Goal: Task Accomplishment & Management: Use online tool/utility

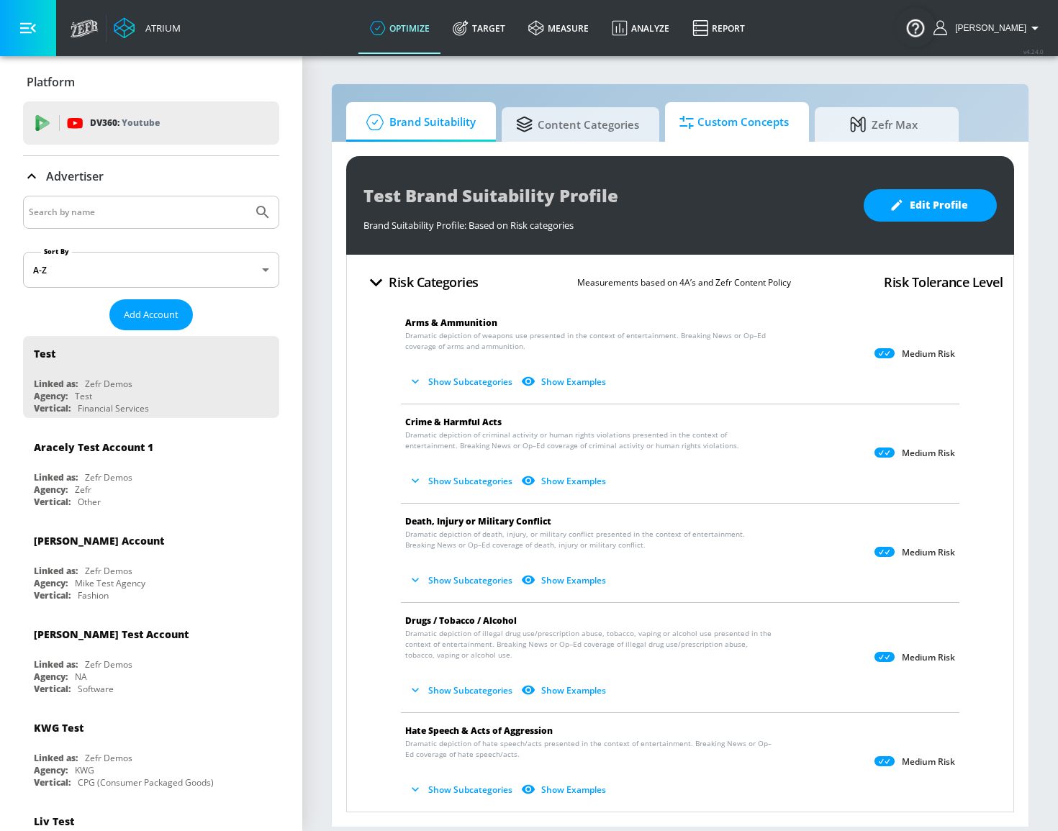
click at [710, 134] on span "Custom Concepts" at bounding box center [733, 122] width 109 height 35
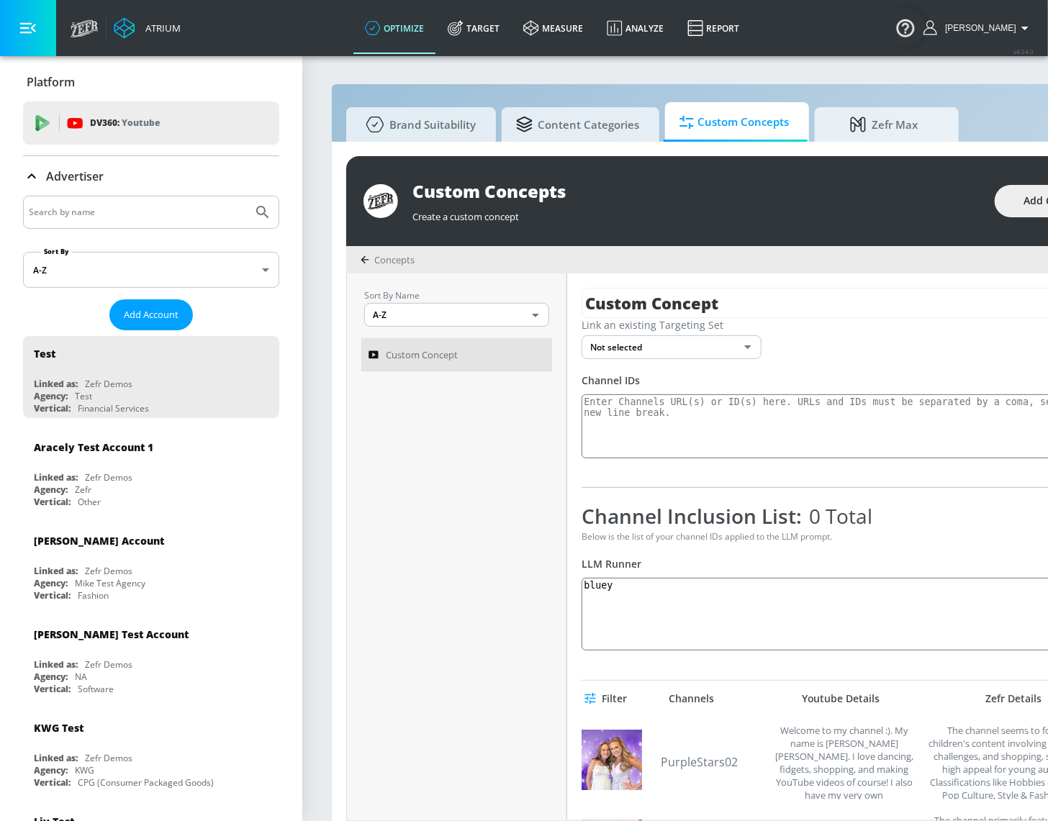
drag, startPoint x: 127, startPoint y: 218, endPoint x: 130, endPoint y: 235, distance: 16.7
click at [127, 219] on input "Search by name" at bounding box center [138, 212] width 218 height 19
type input "[PERSON_NAME]"
click at [247, 196] on button "Submit Search" at bounding box center [263, 212] width 32 height 32
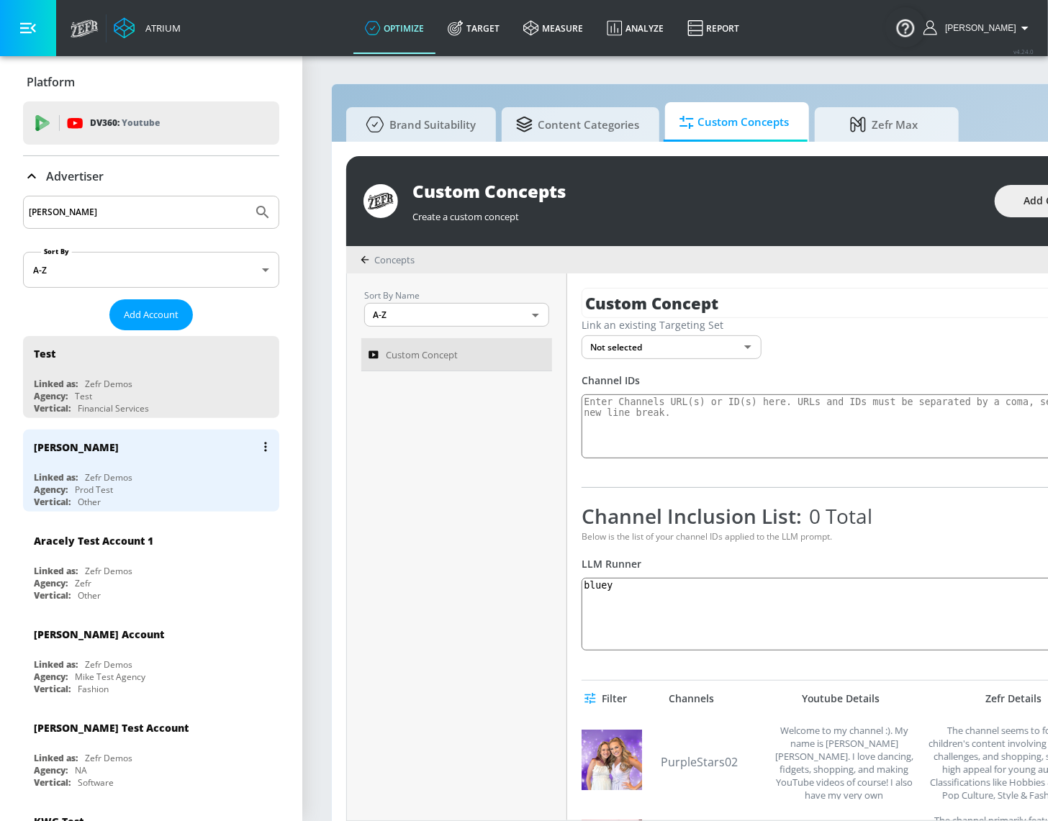
click at [224, 484] on div "Agency: Prod Test" at bounding box center [155, 490] width 242 height 12
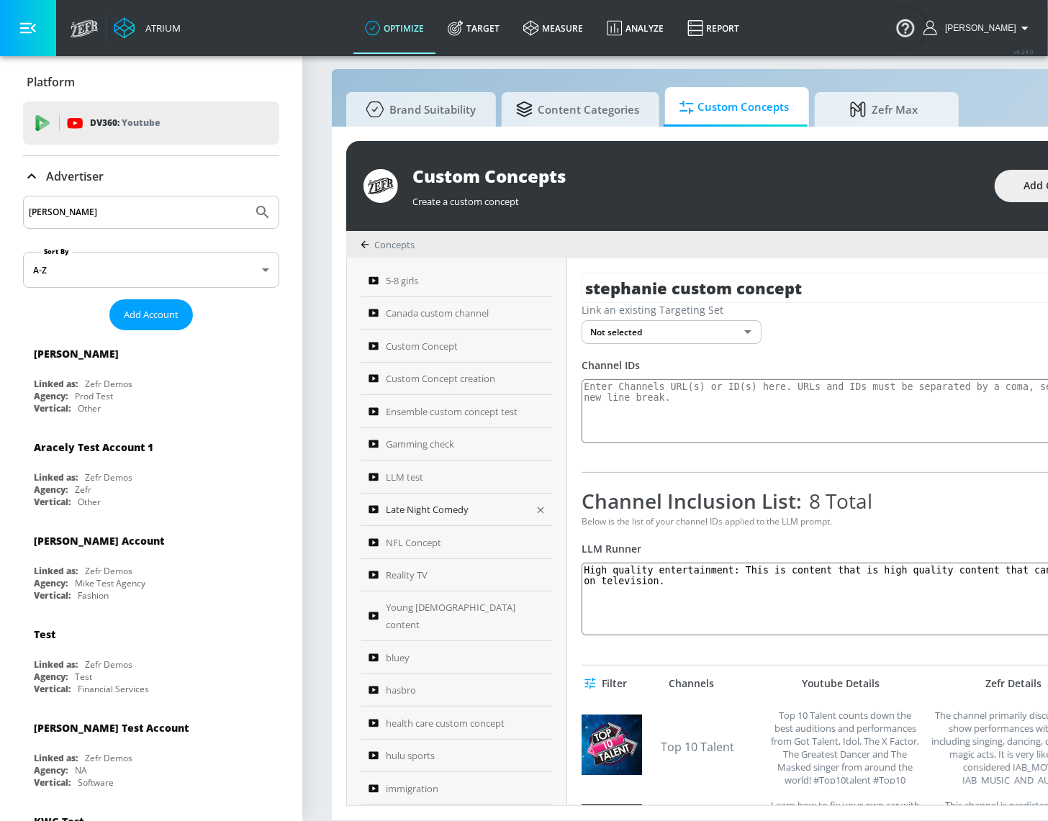
scroll to position [36, 0]
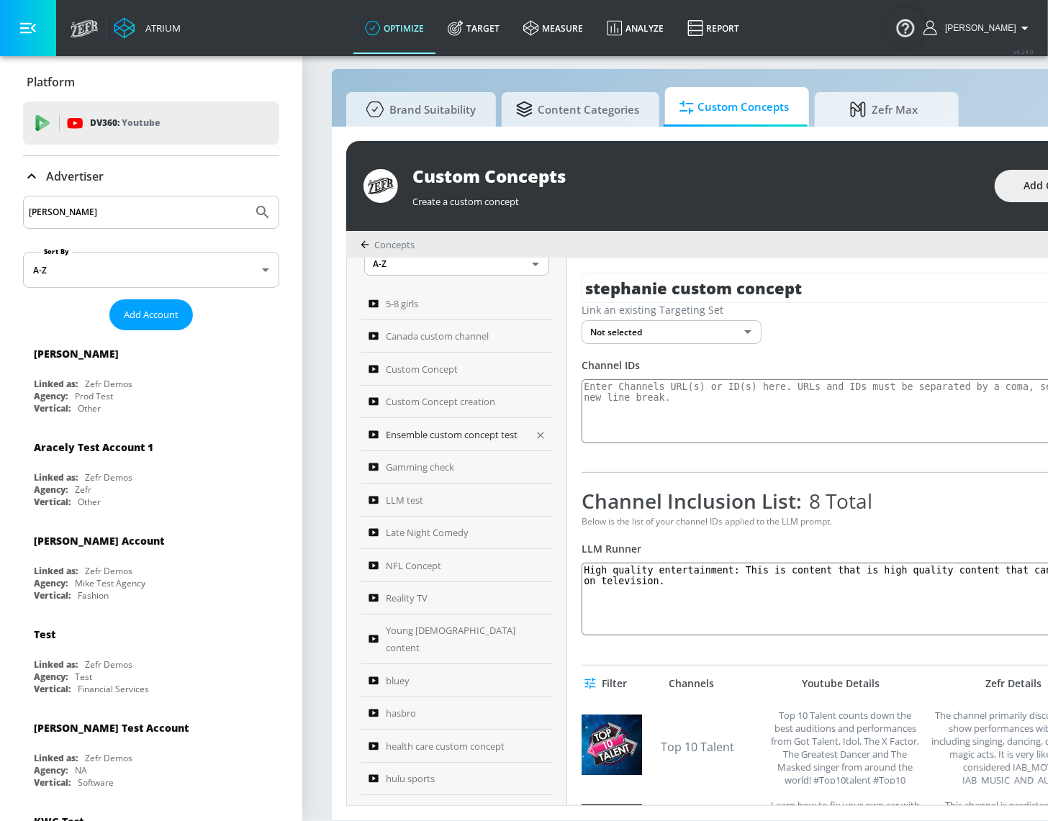
click at [447, 426] on span "Ensemble custom concept test" at bounding box center [452, 434] width 132 height 17
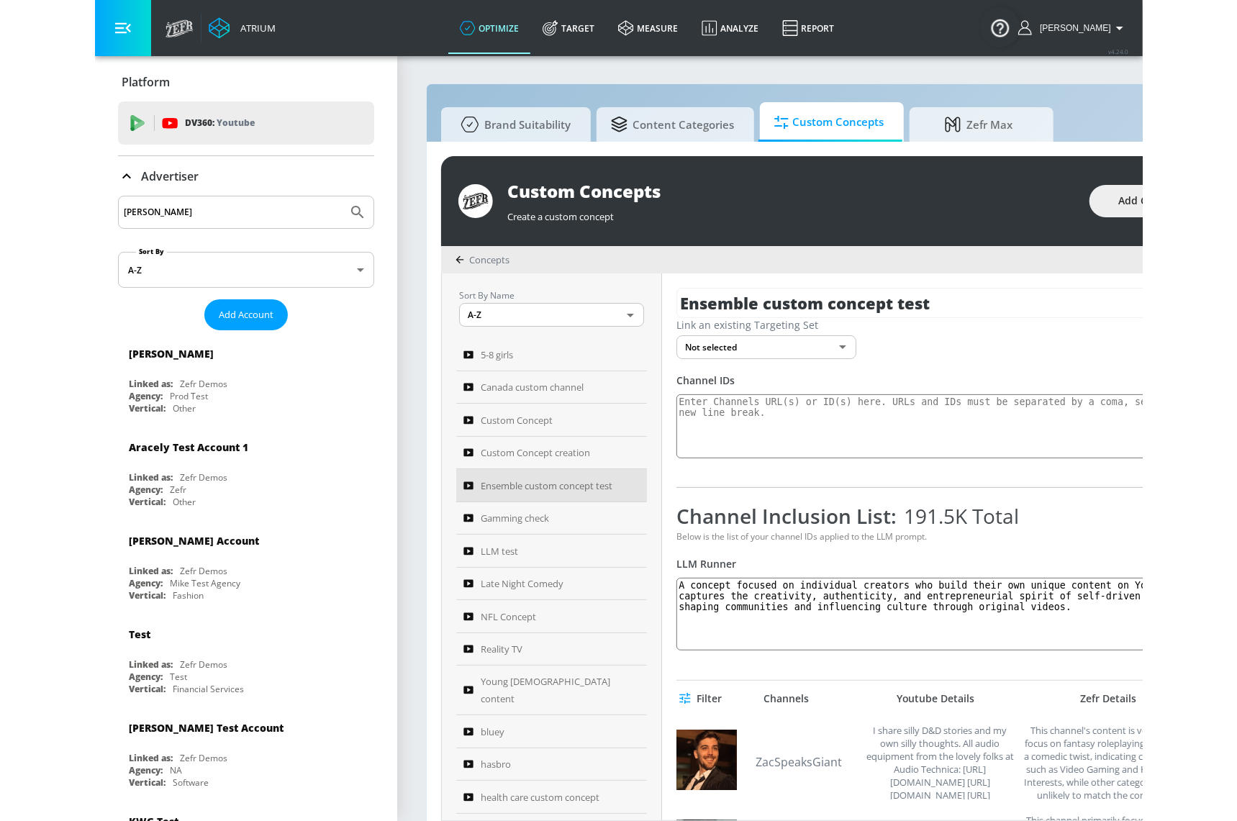
scroll to position [65, 0]
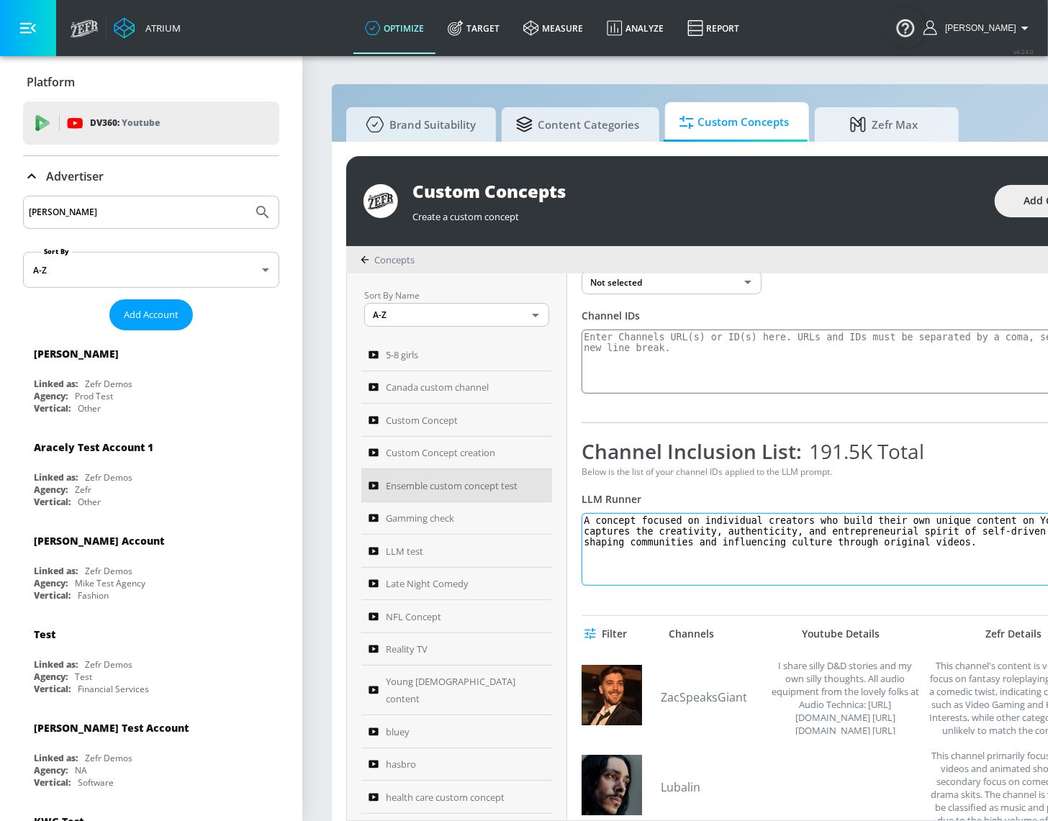
click at [848, 545] on textarea "A concept focused on individual creators who build their own unique content on …" at bounding box center [863, 549] width 564 height 73
click at [871, 546] on textarea "A concept focused on individual creators who build their own unique content on …" at bounding box center [863, 549] width 564 height 73
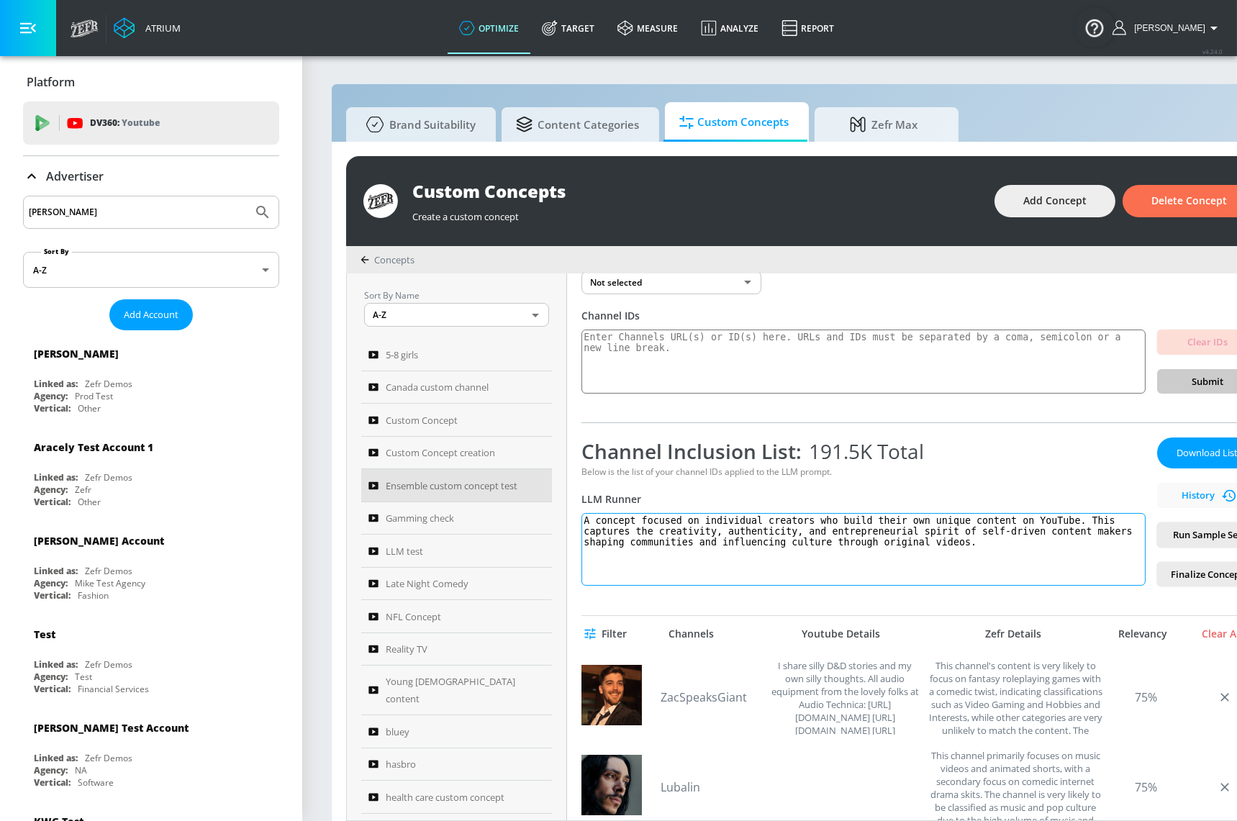
click at [936, 563] on textarea "A concept focused on individual creators who build their own unique content on …" at bounding box center [863, 549] width 564 height 73
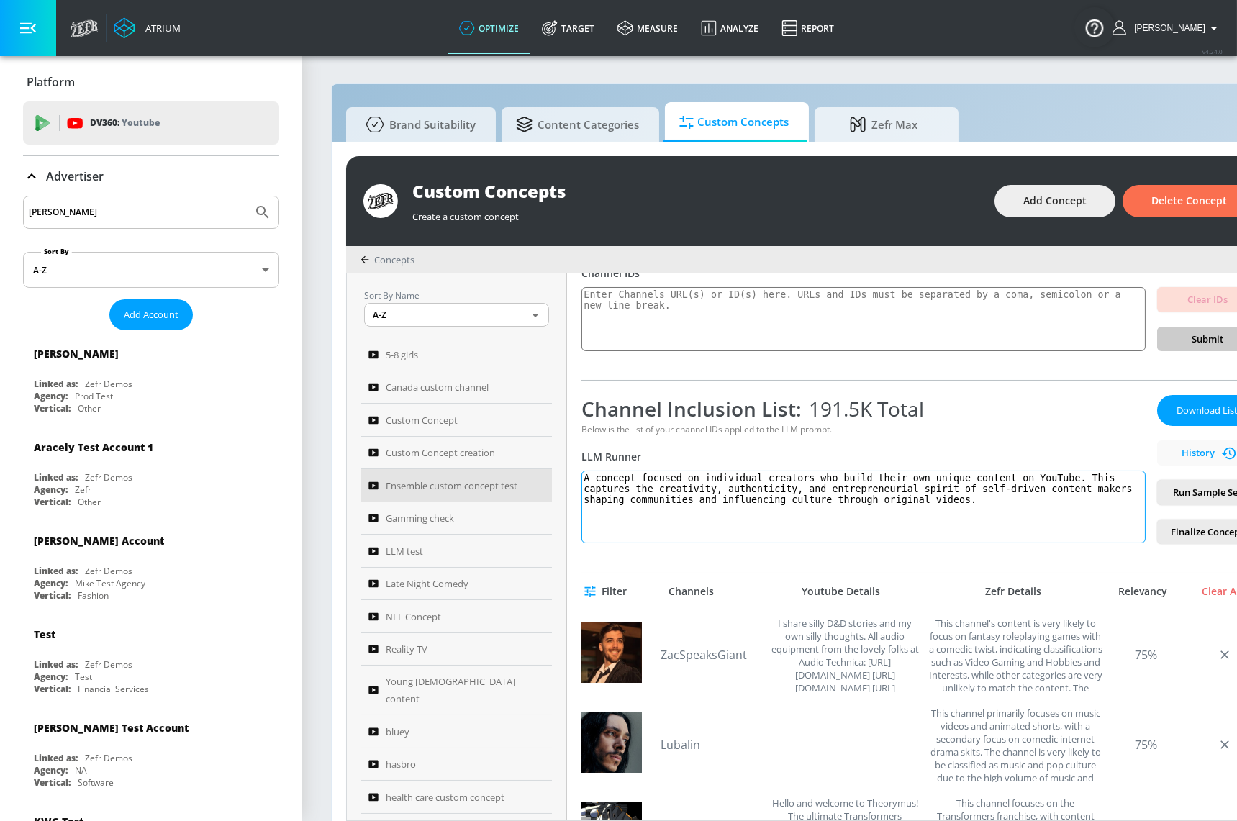
scroll to position [130, 0]
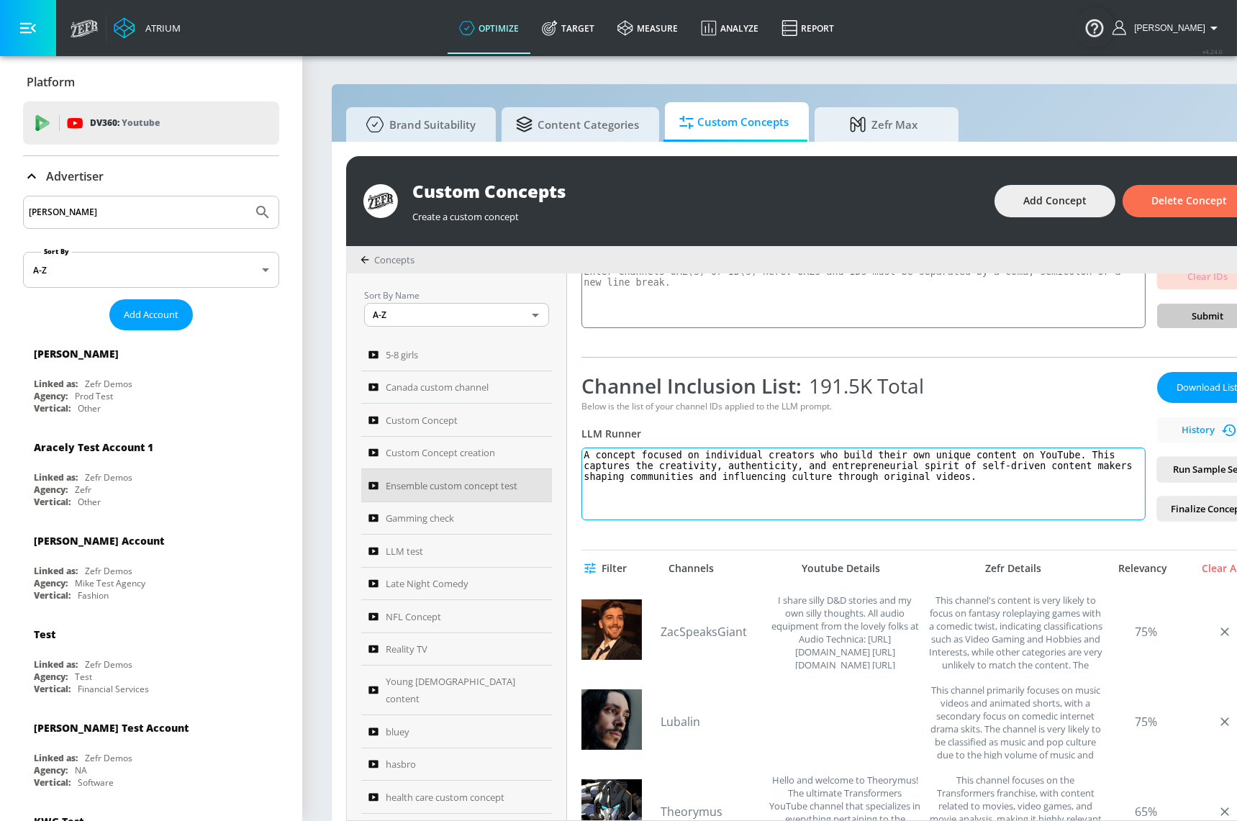
click at [939, 495] on textarea "A concept focused on individual creators who build their own unique content on …" at bounding box center [863, 484] width 564 height 73
click at [939, 494] on textarea "A concept focused on individual creators who build their own unique content on …" at bounding box center [863, 484] width 564 height 73
click at [943, 491] on textarea "A concept focused on individual creators who build their own unique content on …" at bounding box center [863, 484] width 564 height 73
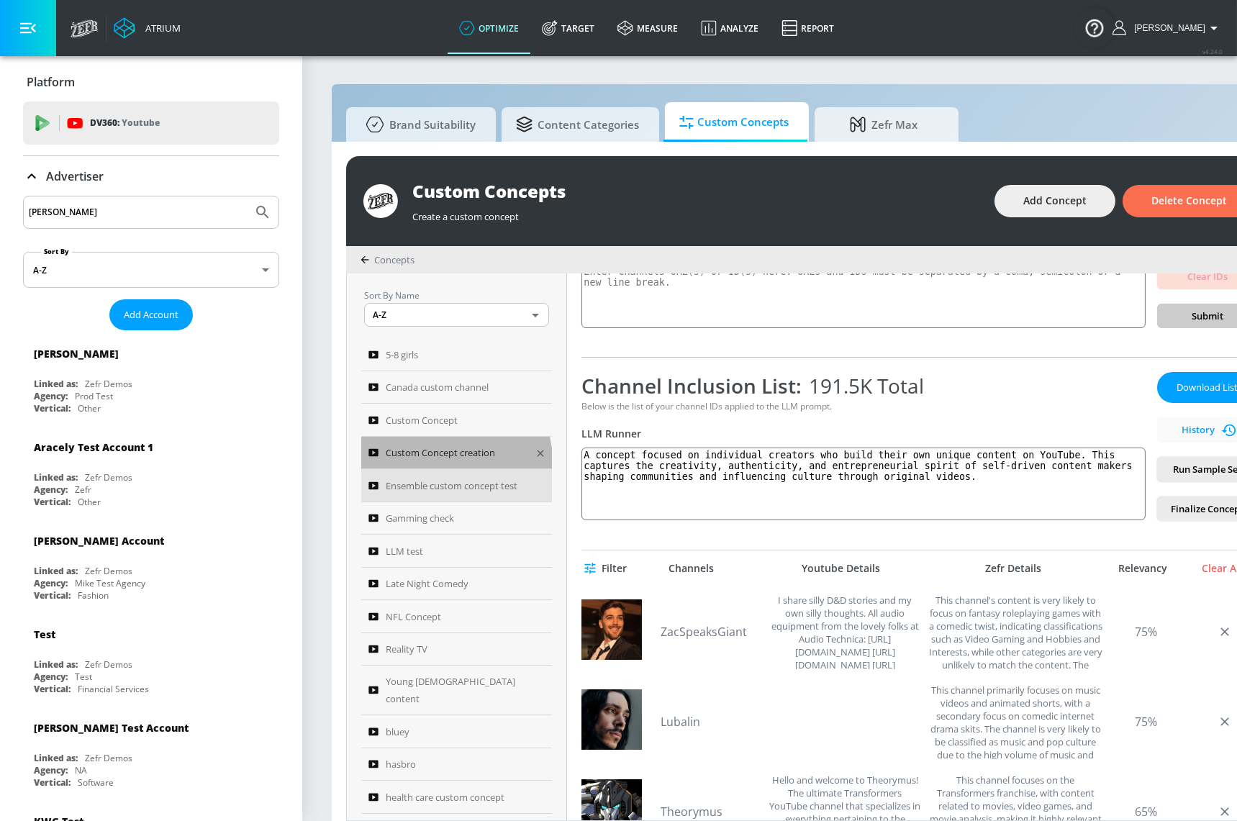
click at [440, 460] on link "Custom Concept creation" at bounding box center [456, 453] width 191 height 33
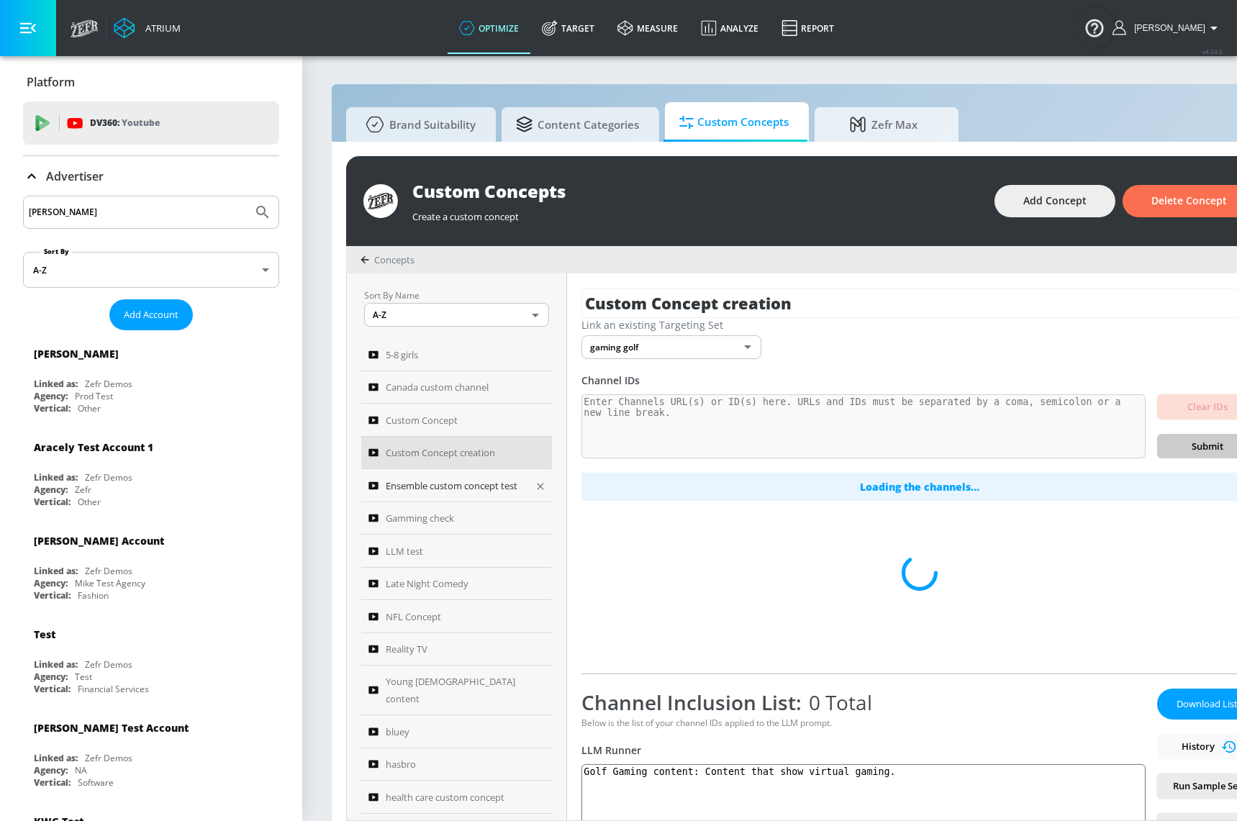
click at [473, 481] on span "Ensemble custom concept test" at bounding box center [452, 485] width 132 height 17
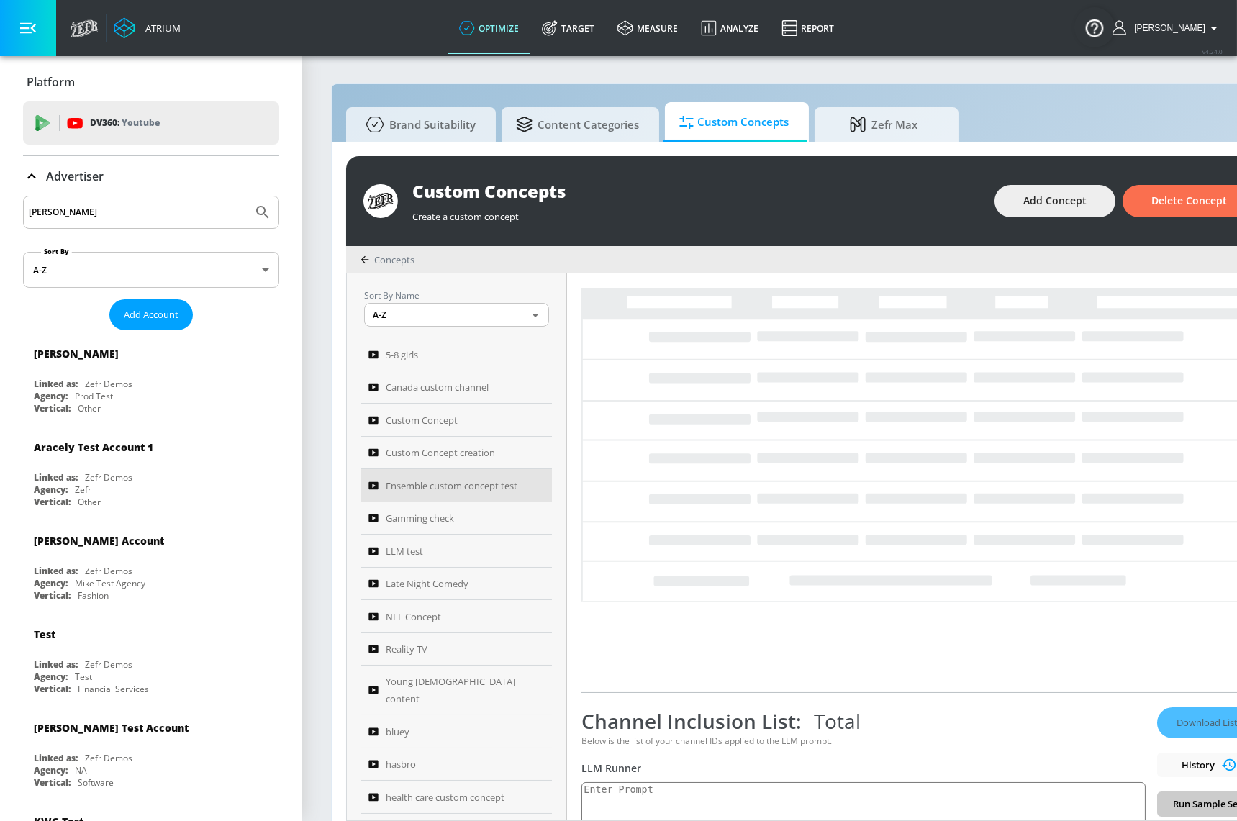
type textarea "A concept focused on individual creators who build their own unique content on …"
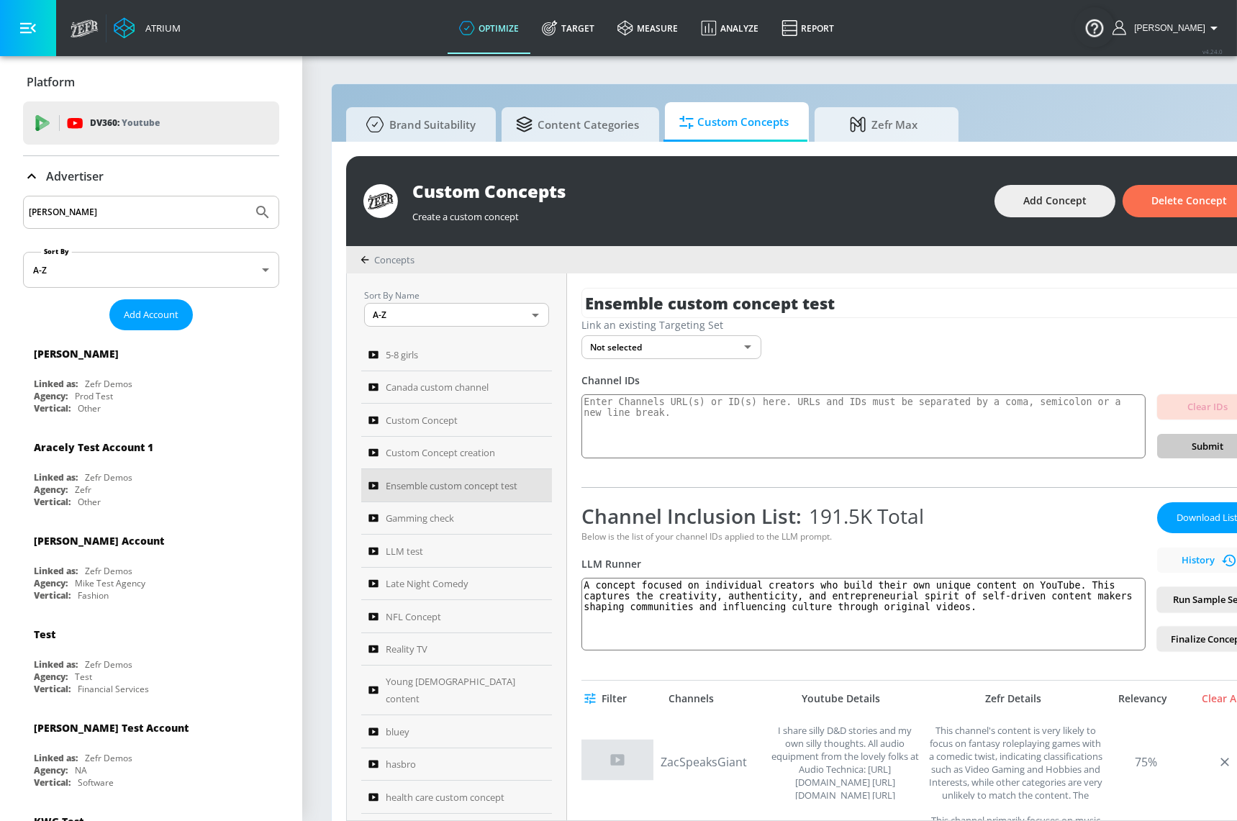
click at [961, 702] on div "Zefr Details" at bounding box center [1013, 698] width 173 height 13
click at [618, 693] on span "Filter" at bounding box center [607, 699] width 40 height 18
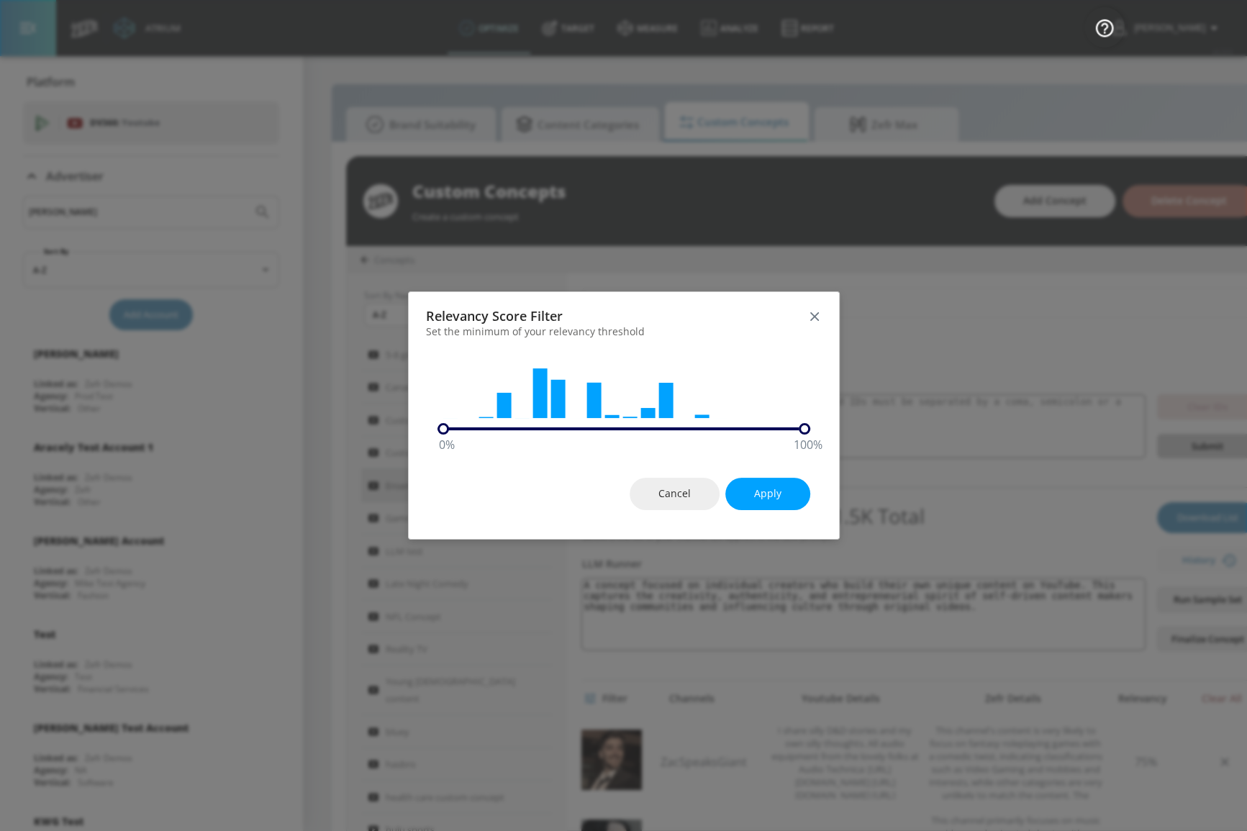
drag, startPoint x: 628, startPoint y: 424, endPoint x: 802, endPoint y: 435, distance: 174.5
click at [802, 435] on div "Relevancy Score Filter Set the minimum of your relevancy threshold 0 % 100 % Ca…" at bounding box center [624, 415] width 432 height 248
drag, startPoint x: 448, startPoint y: 437, endPoint x: 691, endPoint y: 435, distance: 242.5
click at [691, 435] on div "Relevancy Score Filter Set the minimum of your relevancy threshold 70 % 100 % C…" at bounding box center [624, 415] width 432 height 248
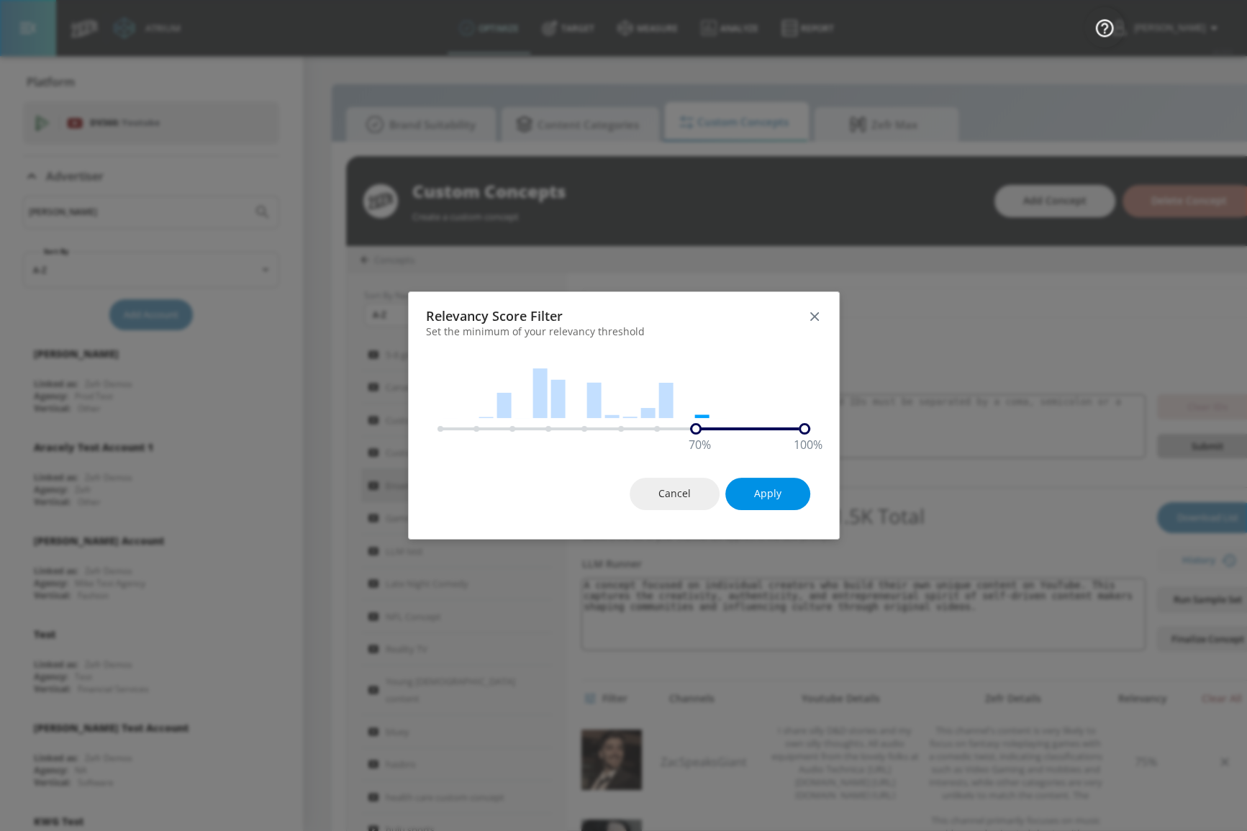
click at [776, 504] on button "Apply" at bounding box center [767, 494] width 85 height 32
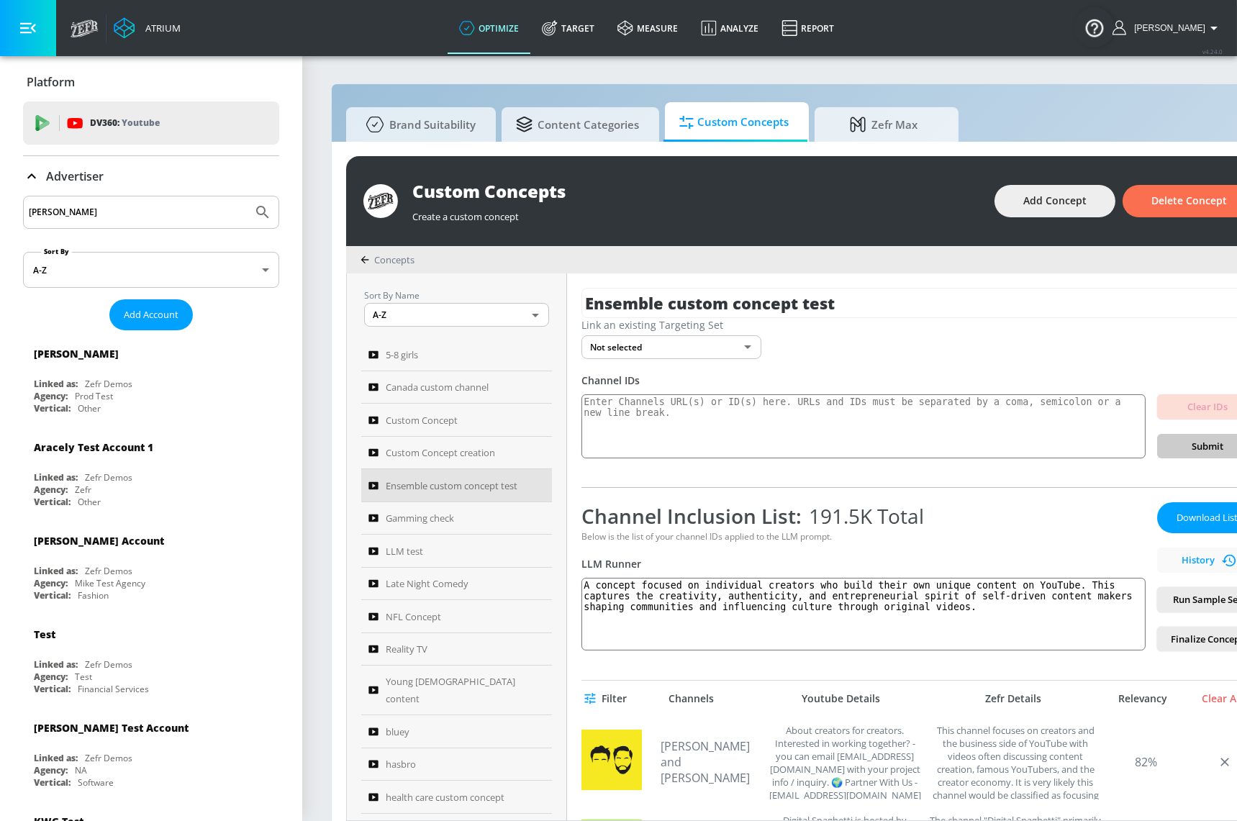
click at [935, 653] on div "Ensemble custom concept test Link an existing Targeting Set Not selected none ​…" at bounding box center [919, 546] width 705 height 547
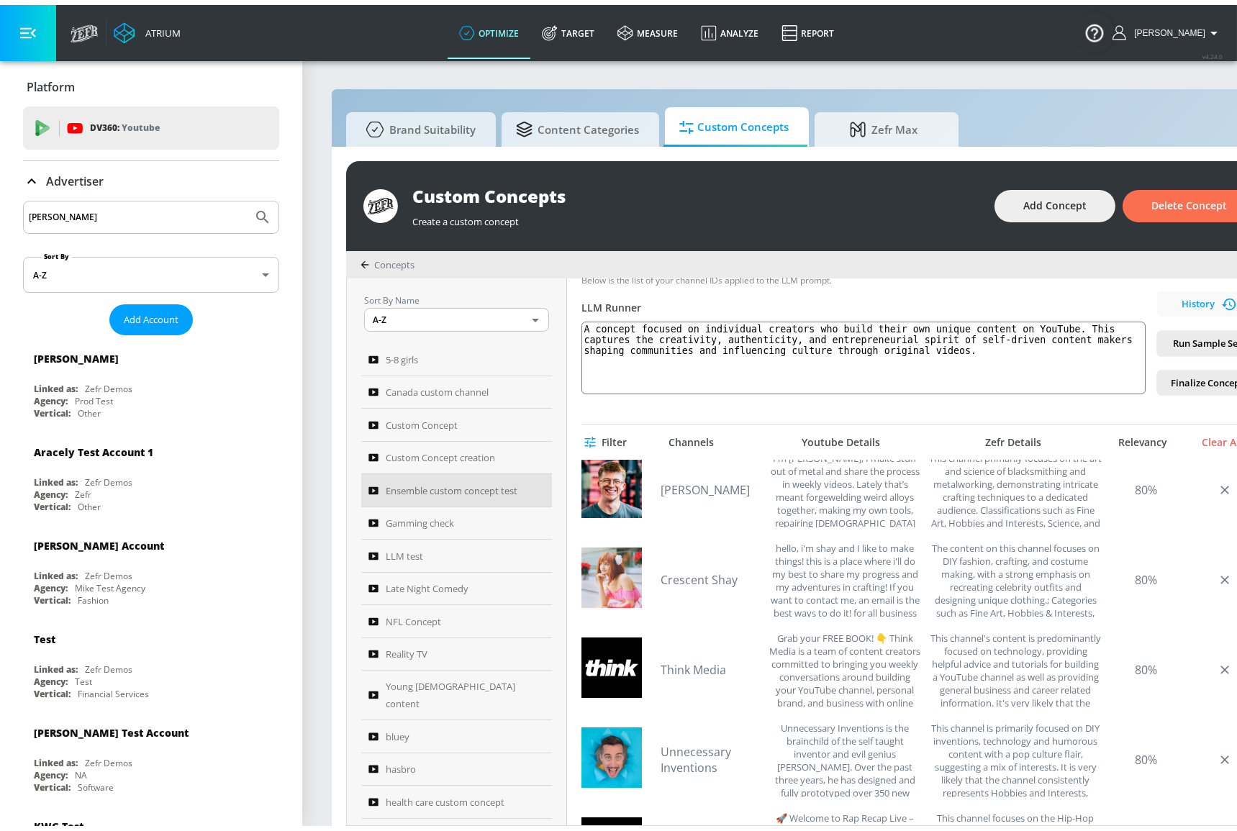
scroll to position [261, 0]
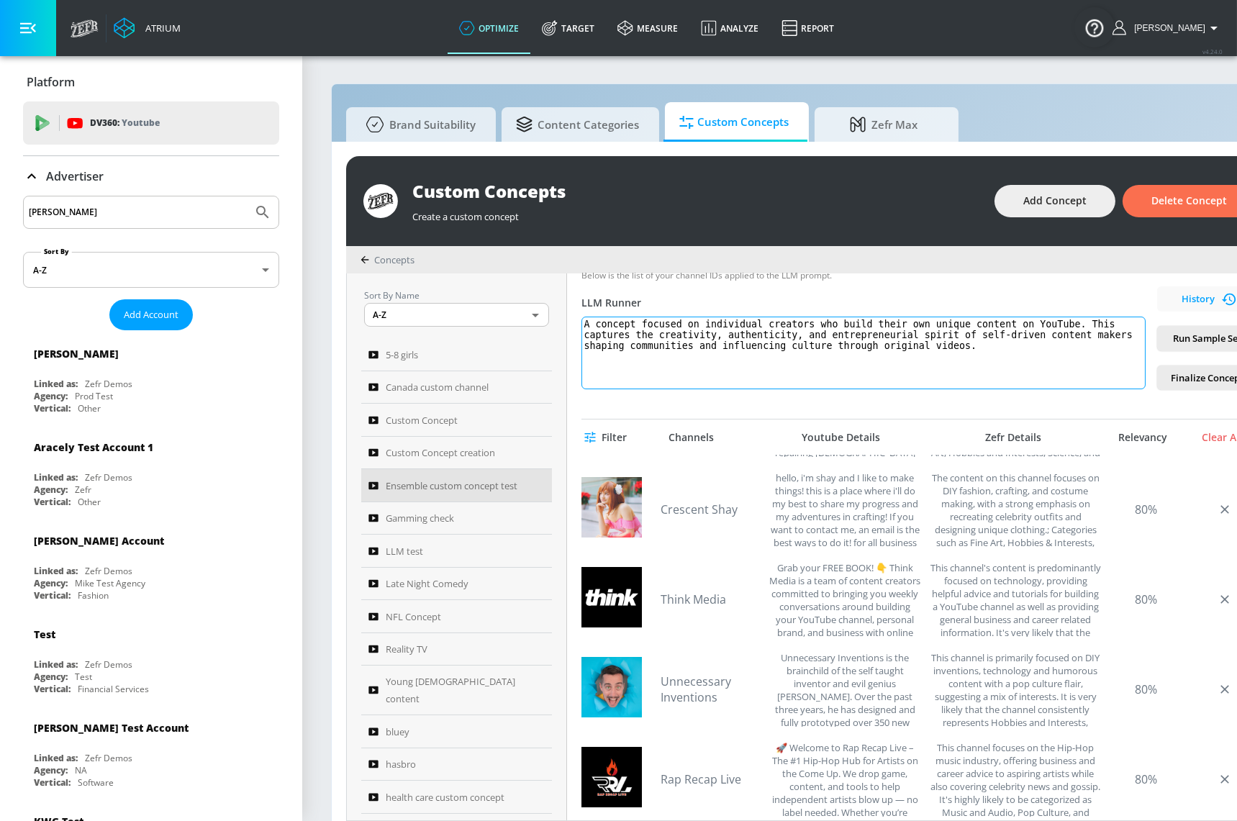
click at [861, 350] on textarea "A concept focused on individual creators who build their own unique content on …" at bounding box center [863, 353] width 564 height 73
drag, startPoint x: 863, startPoint y: 348, endPoint x: 576, endPoint y: 308, distance: 289.8
click at [576, 309] on div "Ensemble custom concept test Link an existing Targeting Set Not selected none ​…" at bounding box center [919, 546] width 705 height 547
drag, startPoint x: 904, startPoint y: 220, endPoint x: 852, endPoint y: 197, distance: 56.7
click at [903, 219] on div "Create a custom concept" at bounding box center [696, 213] width 568 height 20
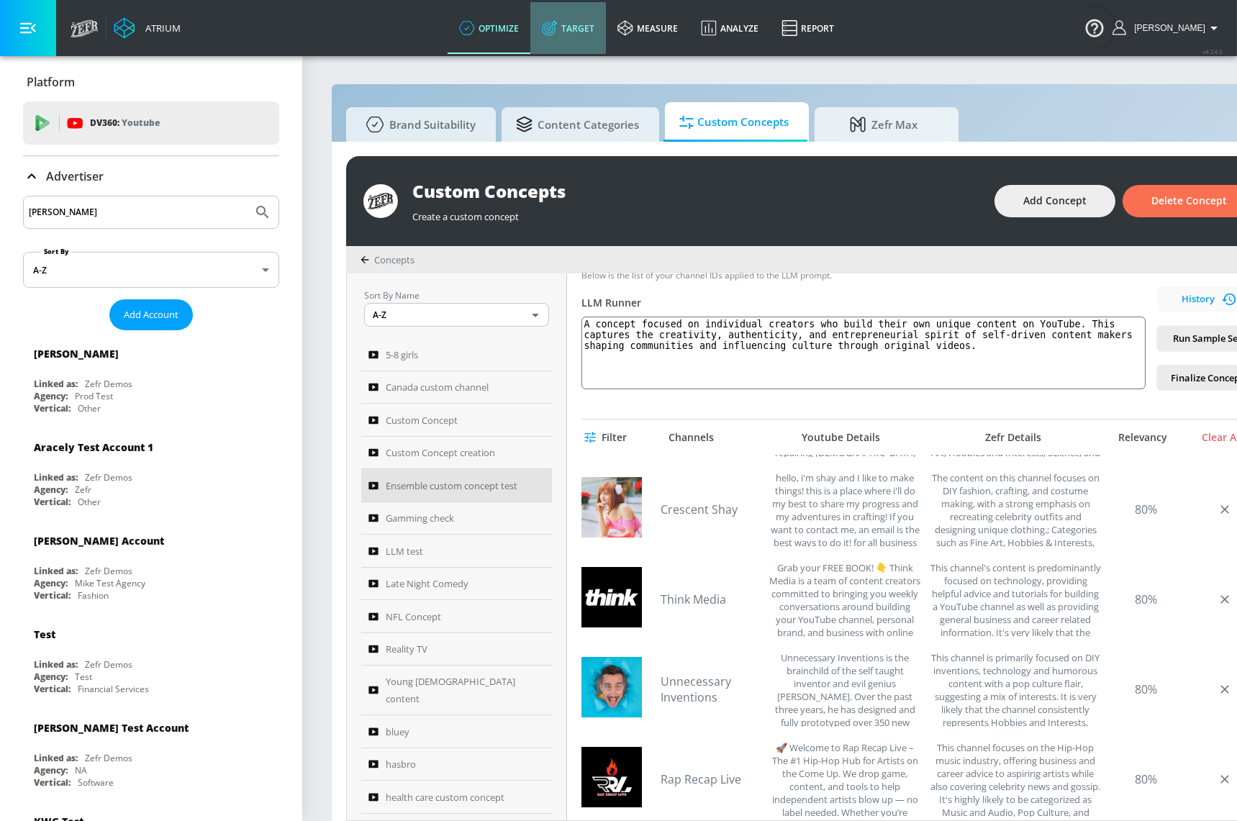
click at [553, 32] on icon at bounding box center [548, 28] width 9 height 9
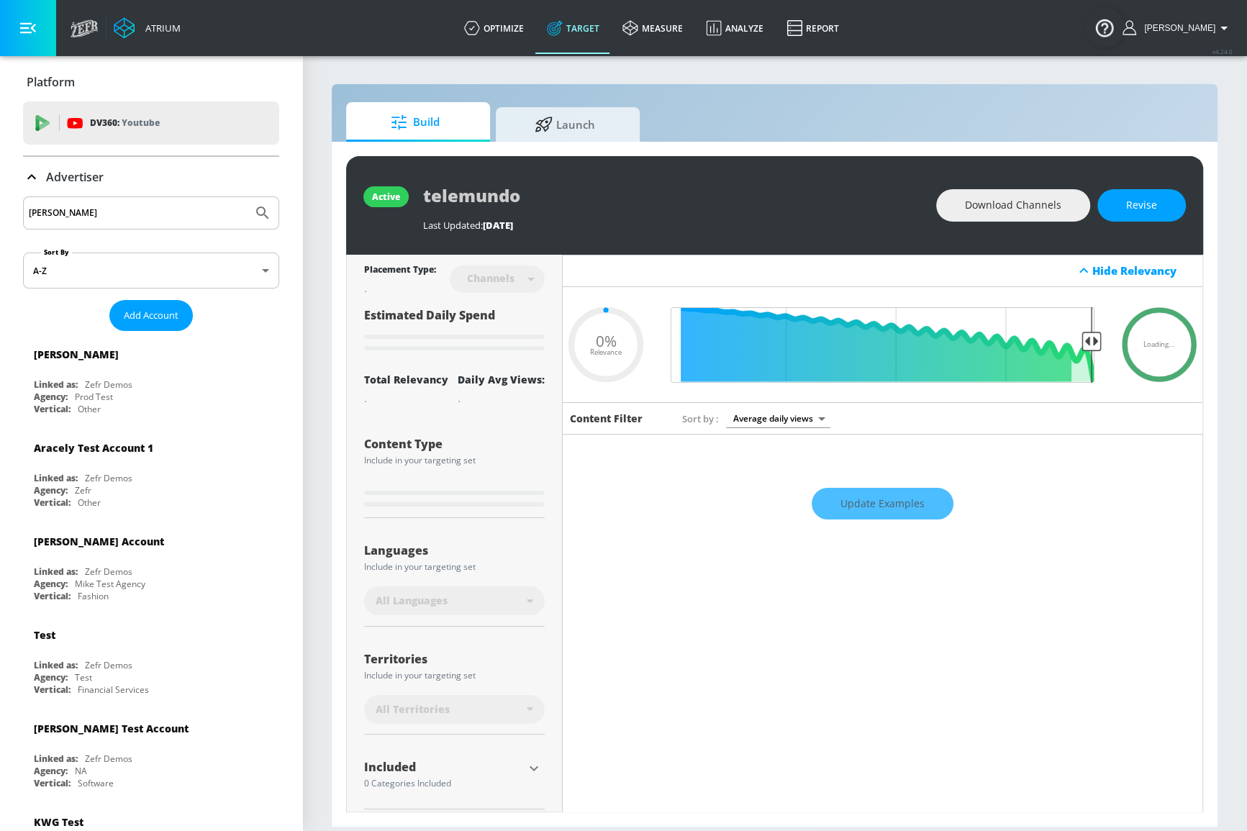
type input "0.05"
click at [553, 121] on div at bounding box center [546, 122] width 22 height 16
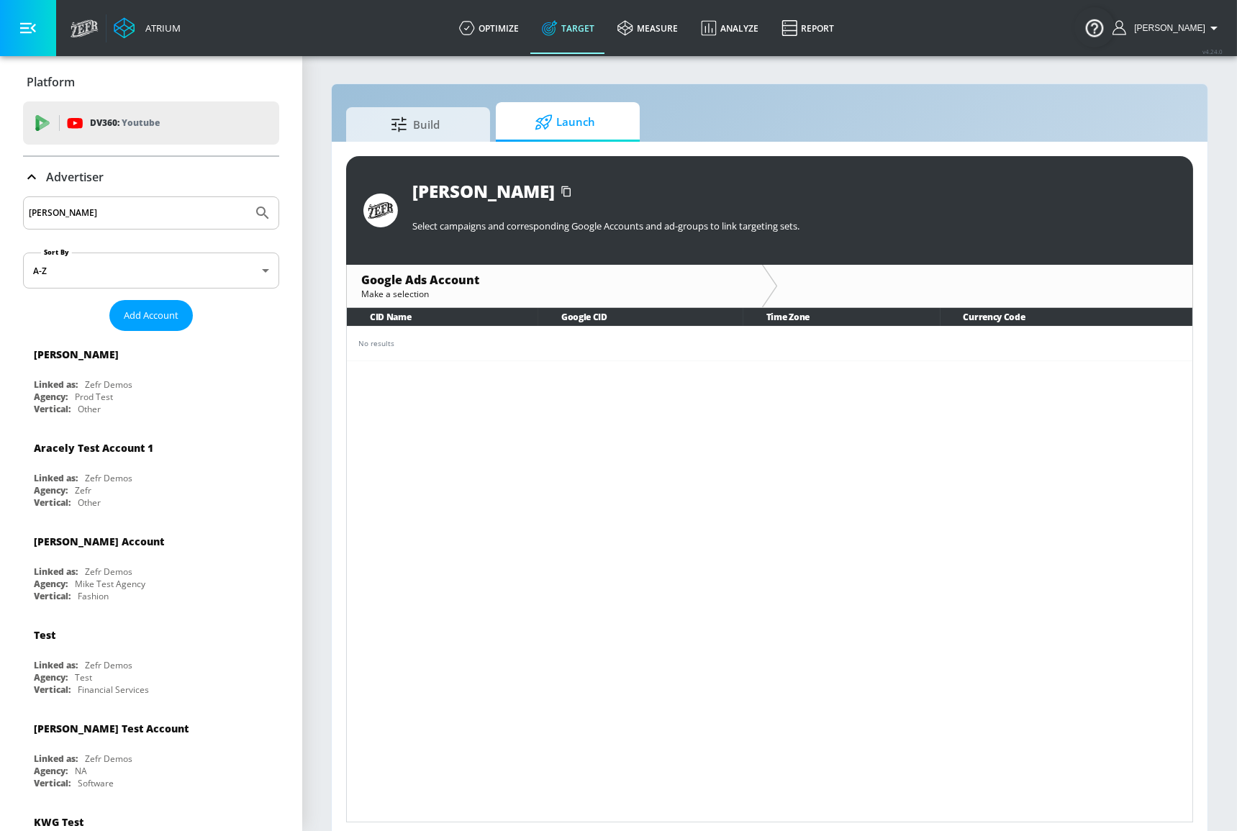
click at [158, 215] on input "[PERSON_NAME]" at bounding box center [138, 213] width 218 height 19
type input "copilot"
click at [247, 197] on button "Submit Search" at bounding box center [263, 213] width 32 height 32
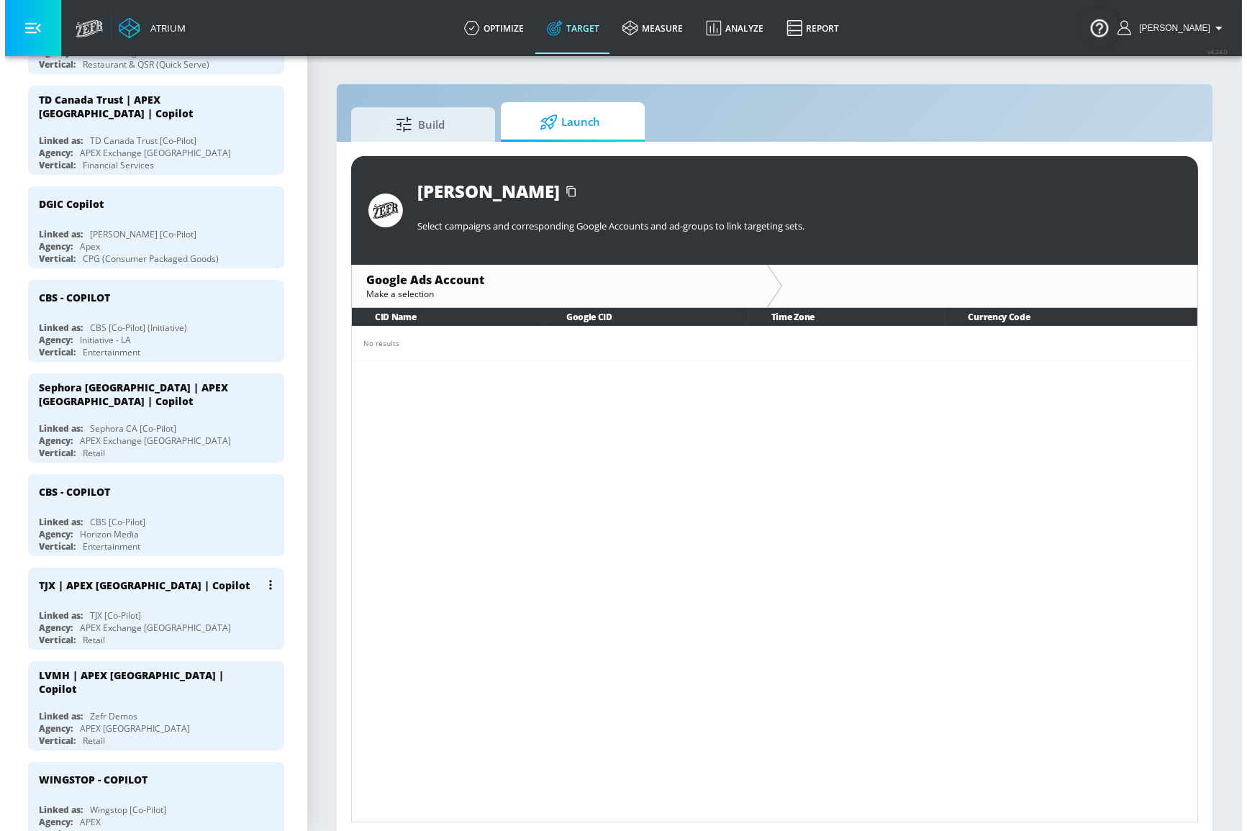
scroll to position [654, 0]
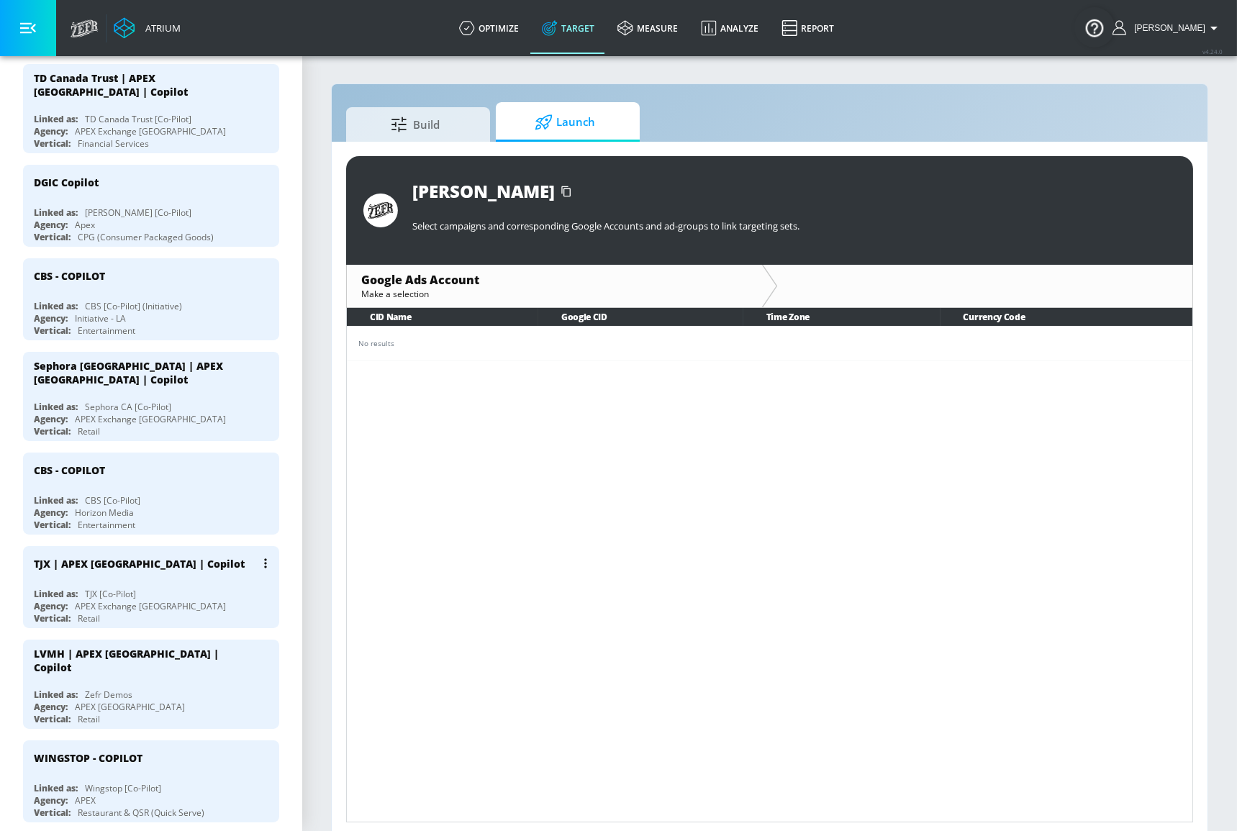
click at [174, 546] on div "TJX | APEX [GEOGRAPHIC_DATA] | Copilot" at bounding box center [155, 563] width 242 height 35
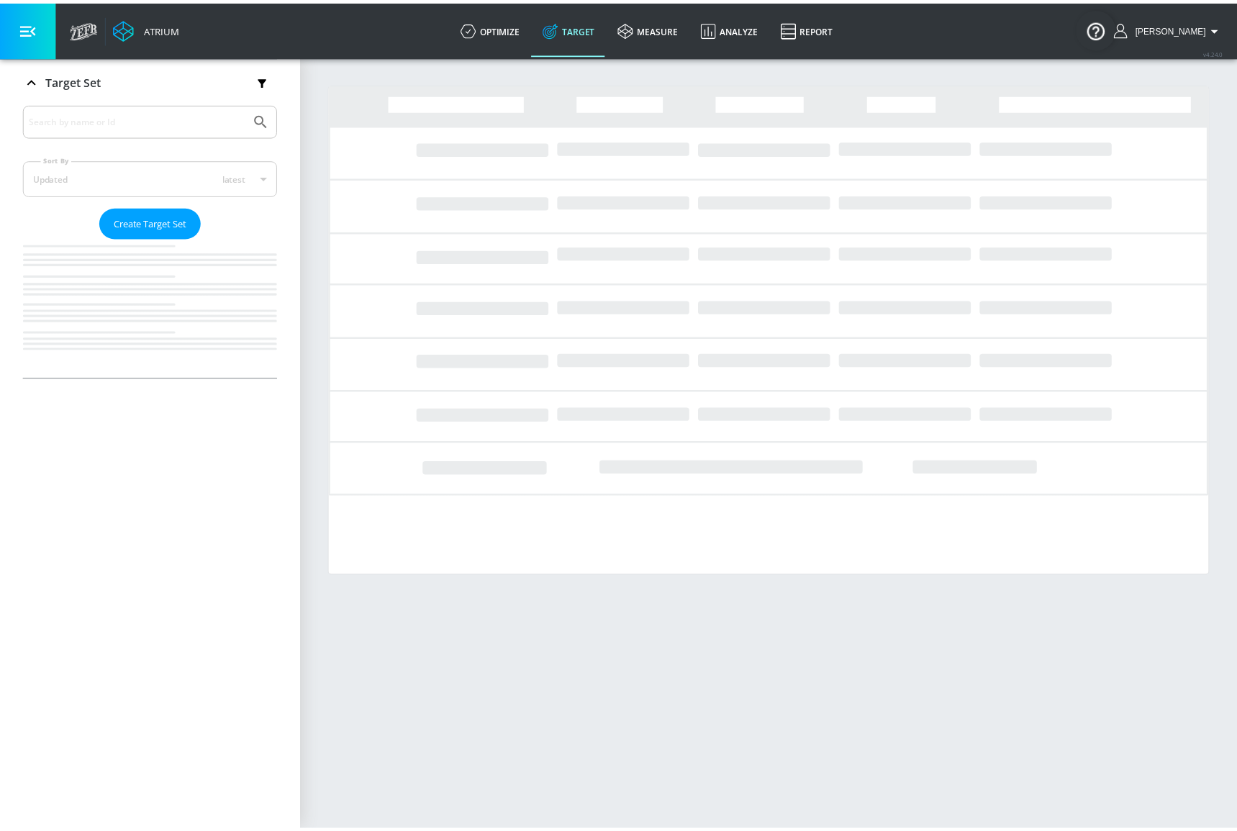
scroll to position [654, 0]
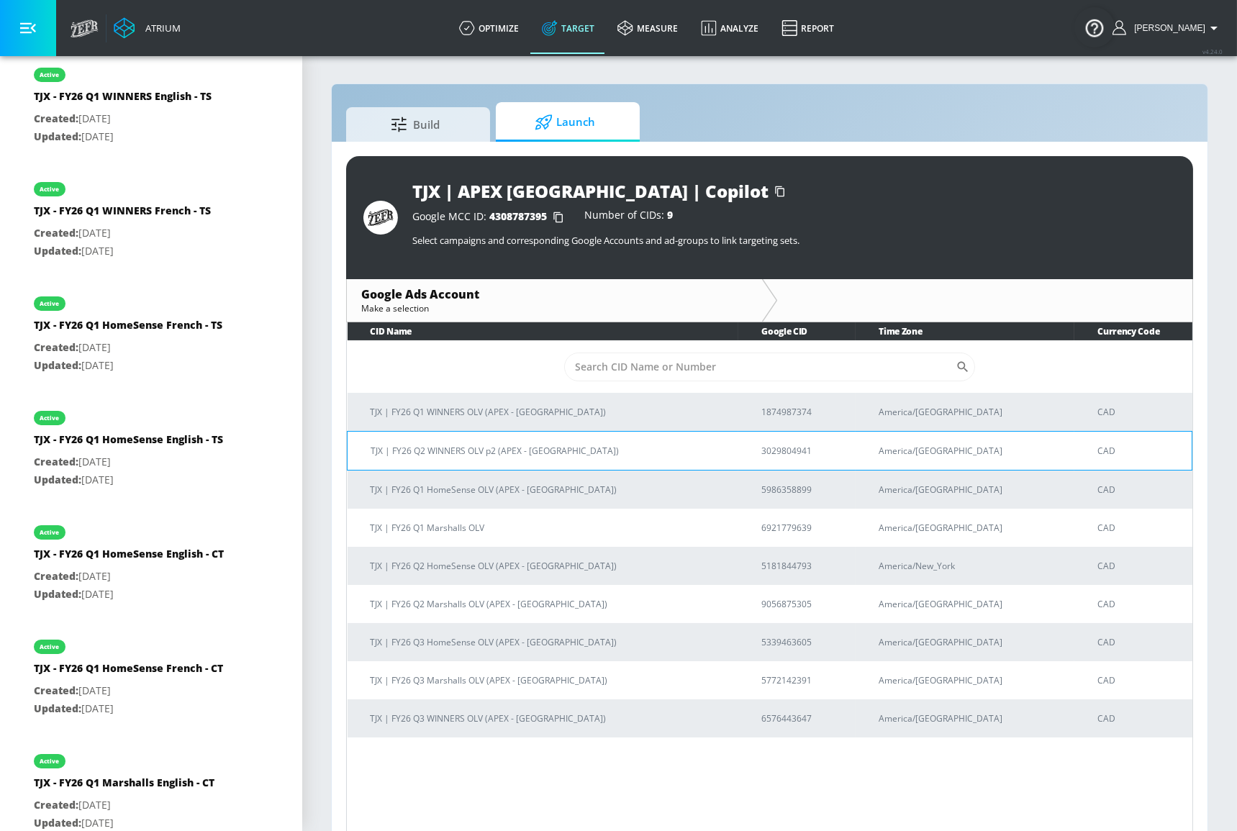
click at [589, 448] on p "TJX | FY26 Q2 WINNERS OLV p2 (APEX - [GEOGRAPHIC_DATA])" at bounding box center [549, 450] width 356 height 15
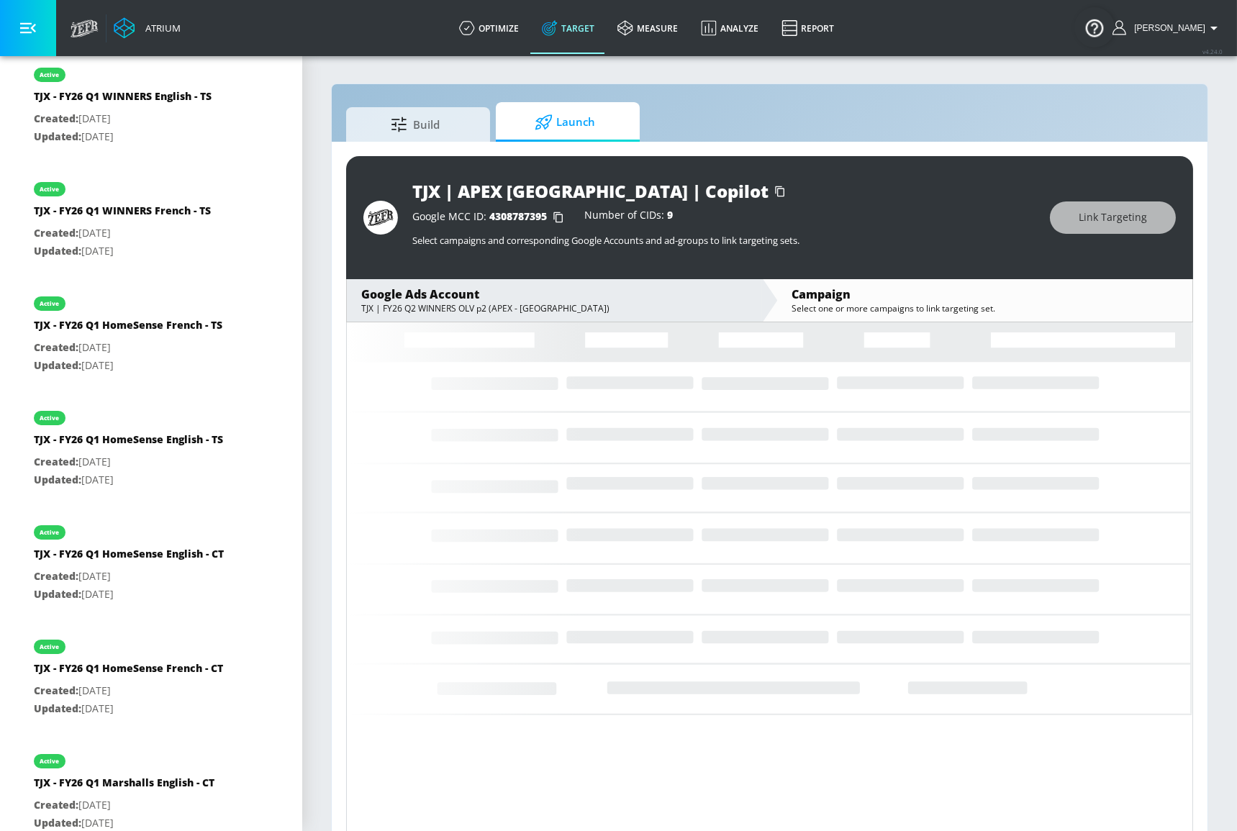
click at [840, 230] on div "Google MCC ID: 4308787395 Number of CIDs: 9 Select campaigns and corresponding …" at bounding box center [723, 229] width 623 height 53
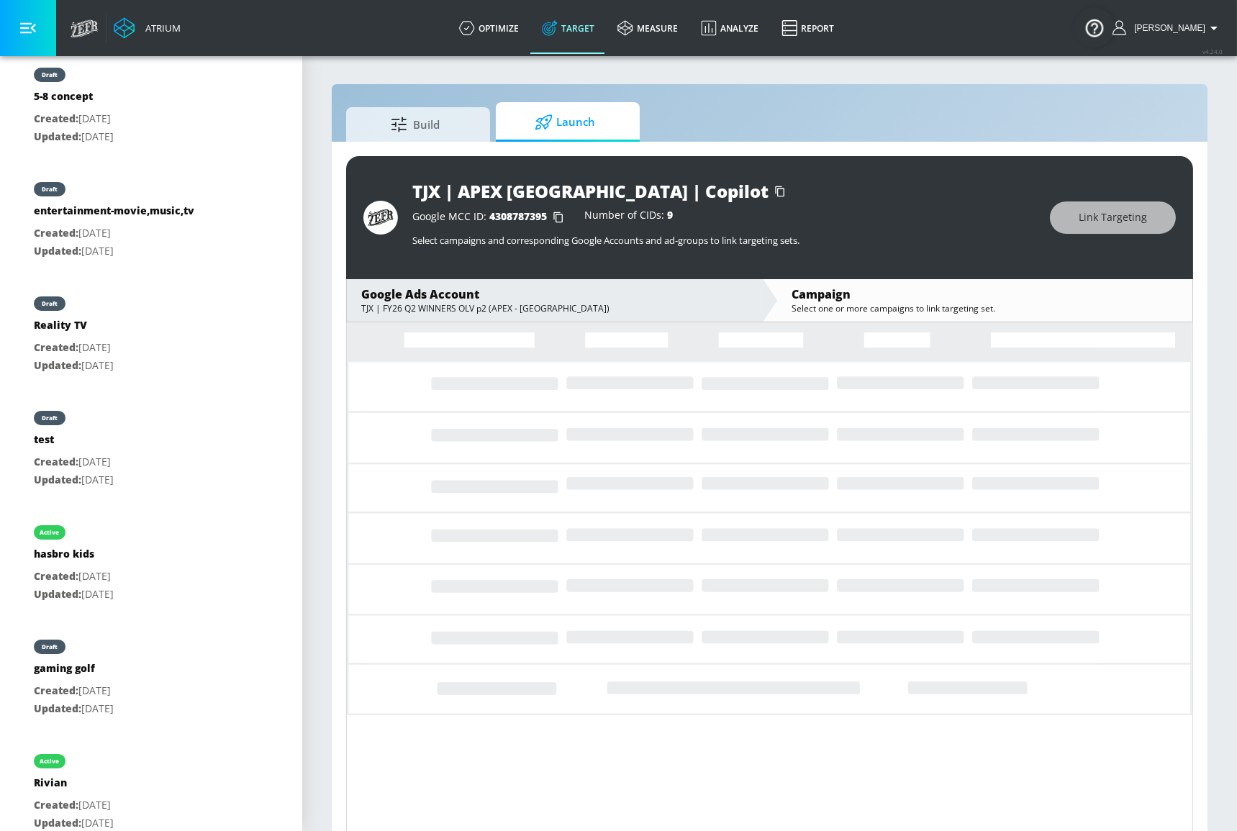
drag, startPoint x: 907, startPoint y: 697, endPoint x: 812, endPoint y: 619, distance: 122.6
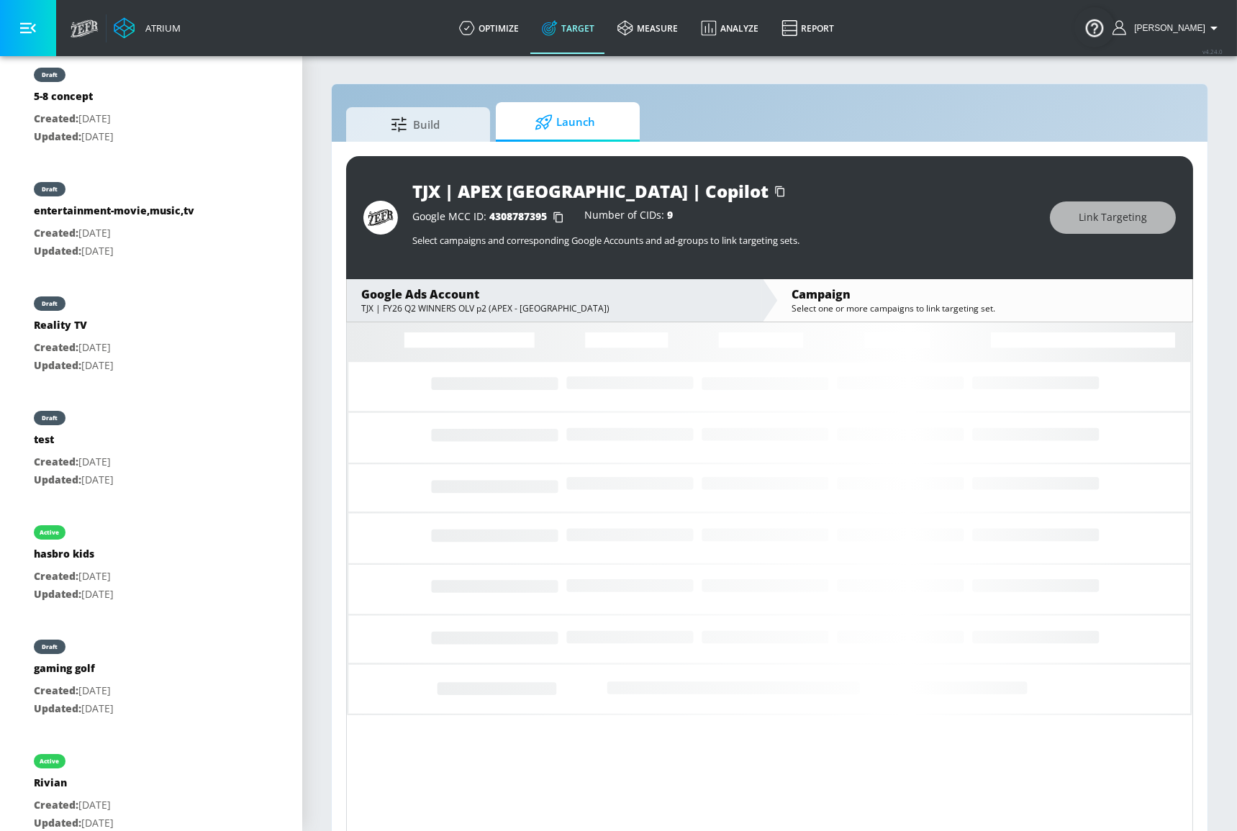
click at [907, 696] on icon "Loading..." at bounding box center [769, 554] width 845 height 465
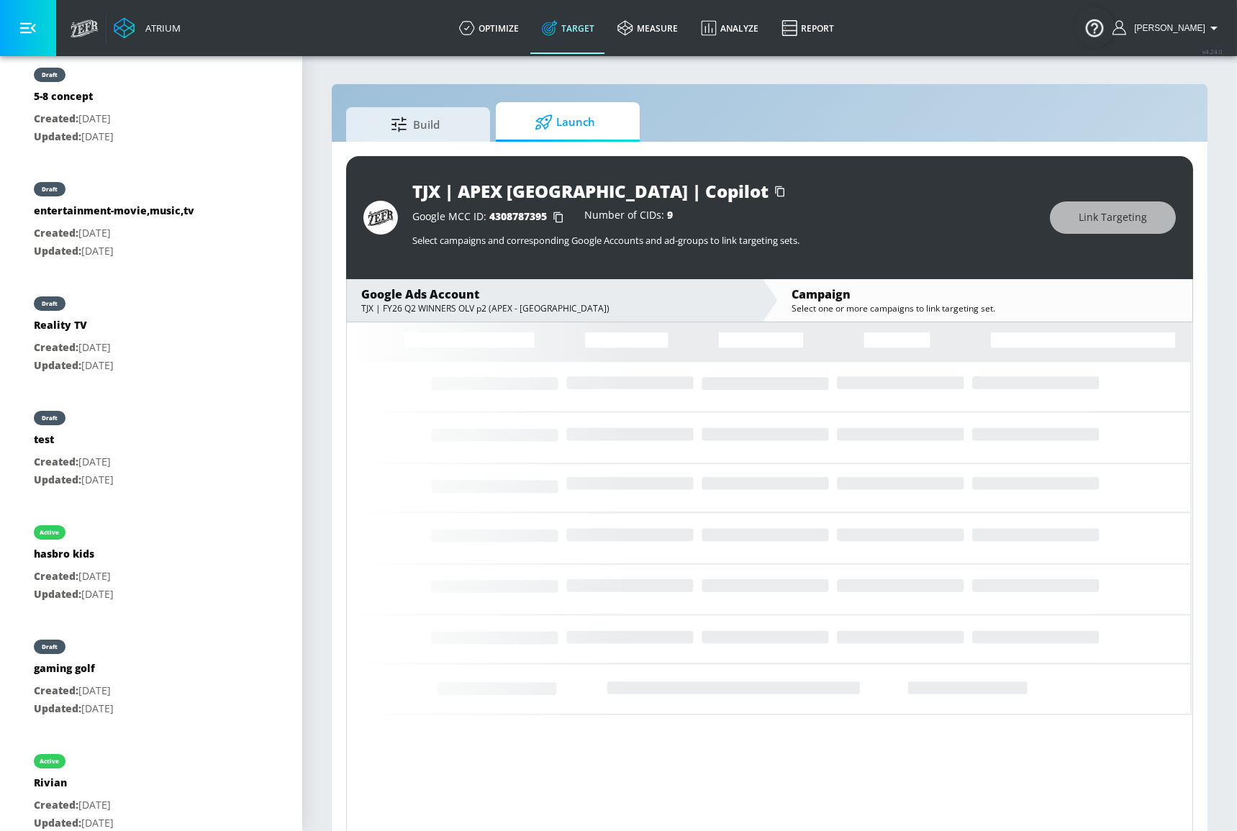
click at [912, 619] on icon "Loading..." at bounding box center [769, 554] width 845 height 465
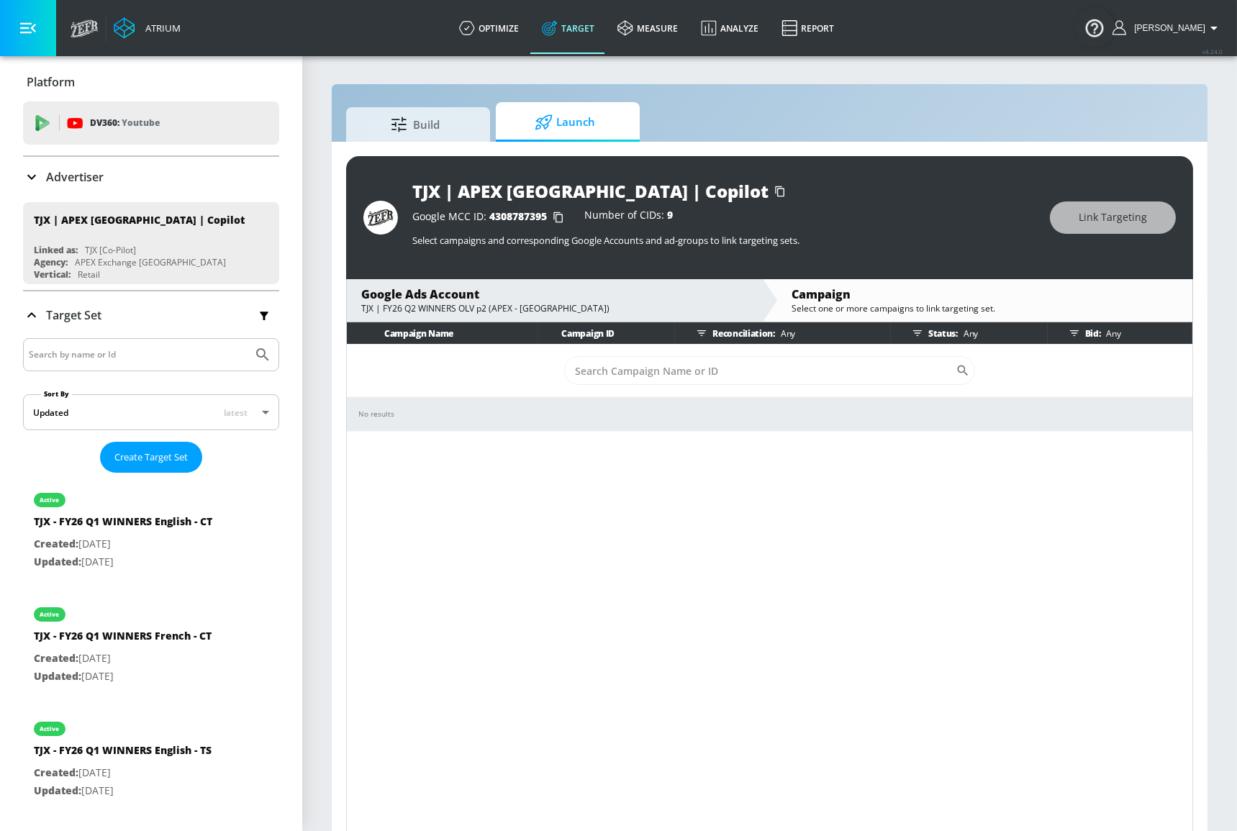
click at [858, 481] on div "Campaign Name Campaign ID Reconciliation: Any Status: Any Bid: Any ​ No results" at bounding box center [769, 579] width 847 height 514
click at [440, 122] on span "Build" at bounding box center [414, 122] width 109 height 35
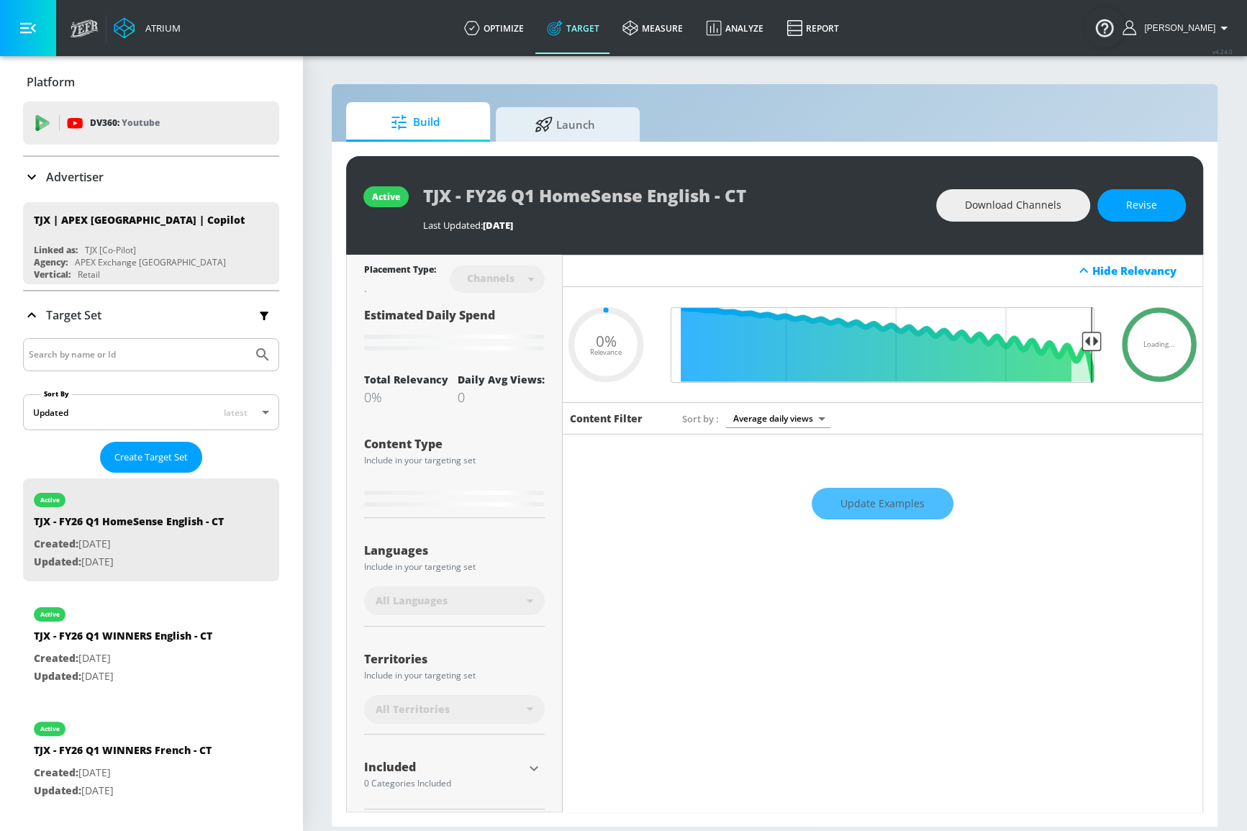
click at [907, 587] on div "Content Filter Sort by Average daily views avg_daily_views_last_7_days Update E…" at bounding box center [883, 632] width 640 height 461
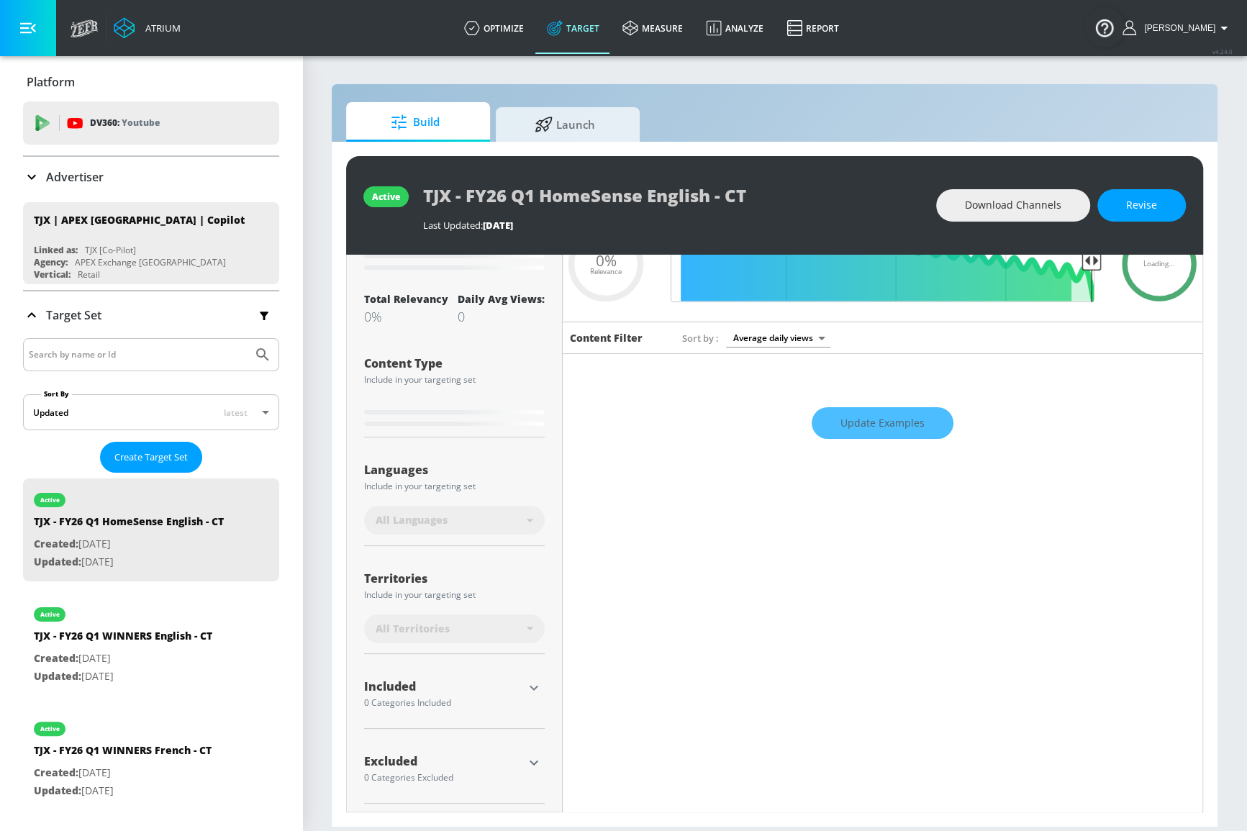
scroll to position [83, 0]
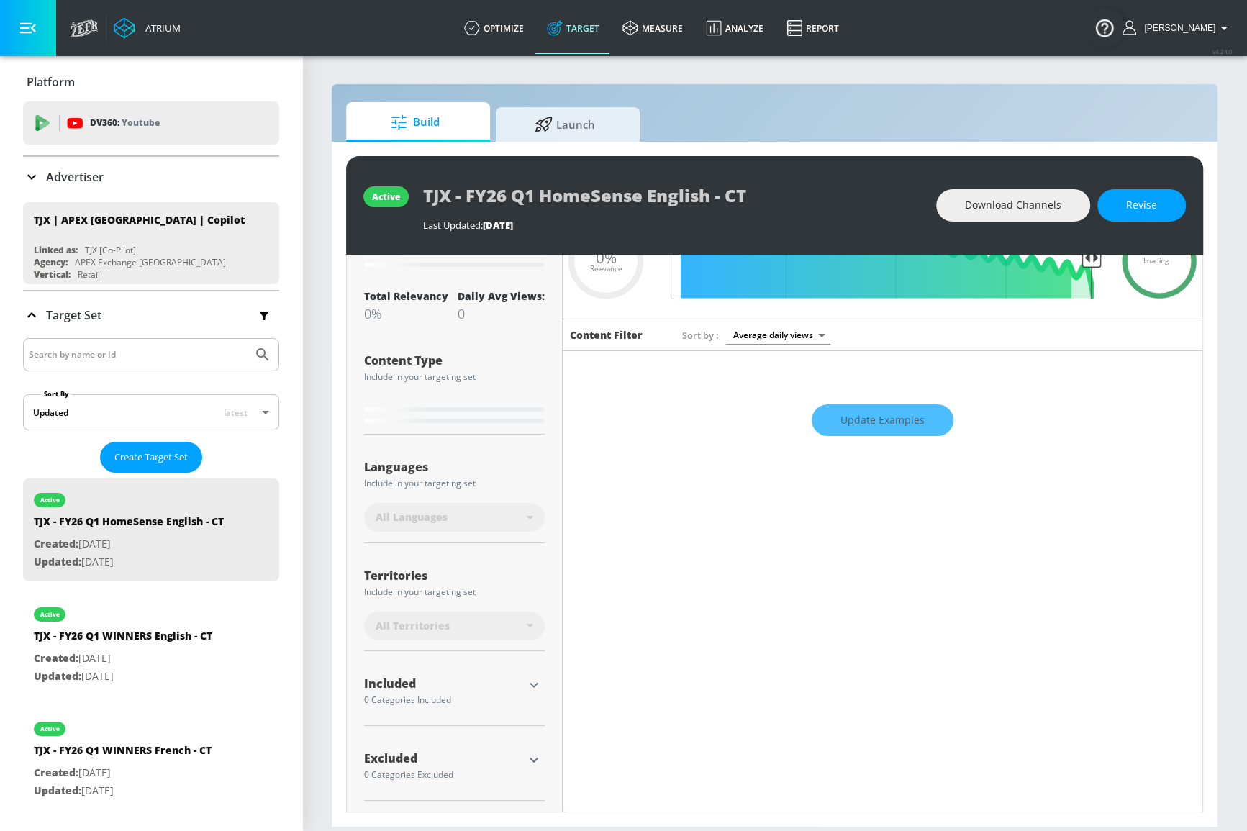
type input "0.05"
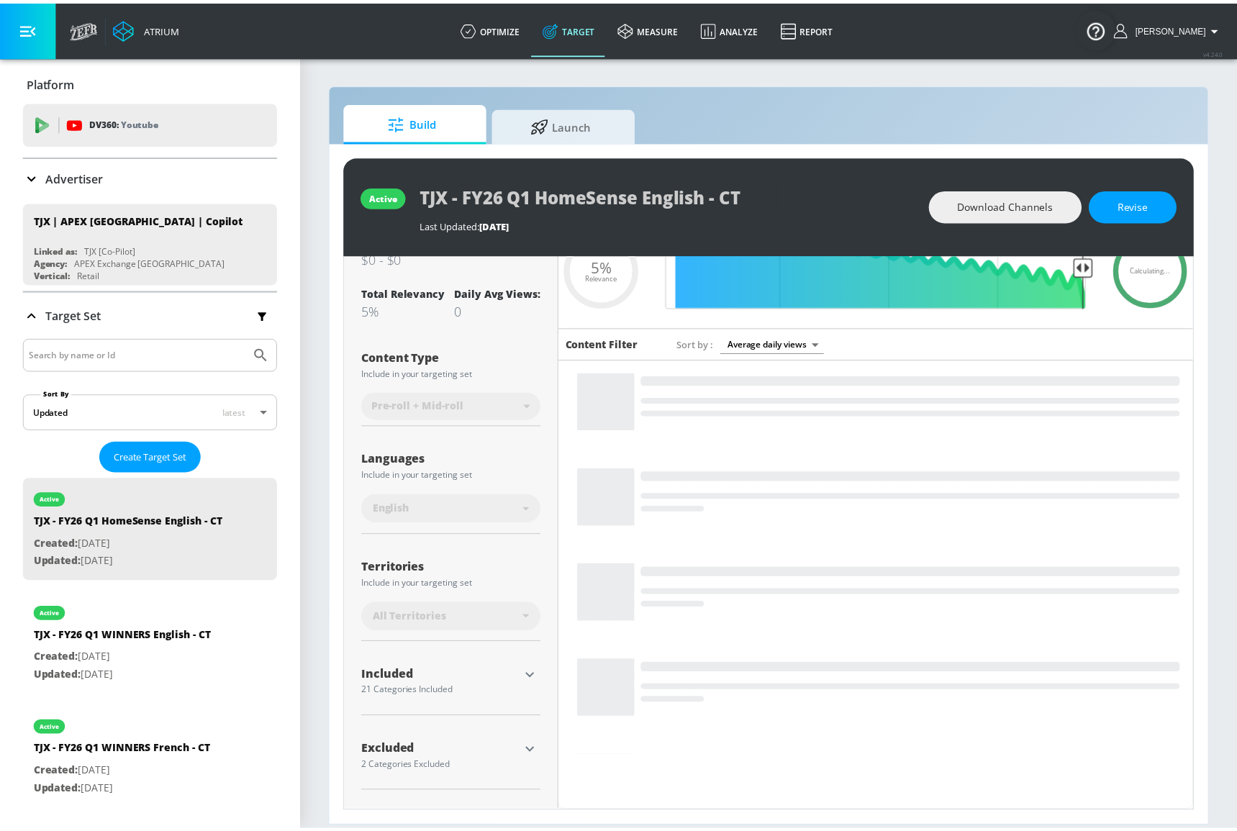
scroll to position [67, 0]
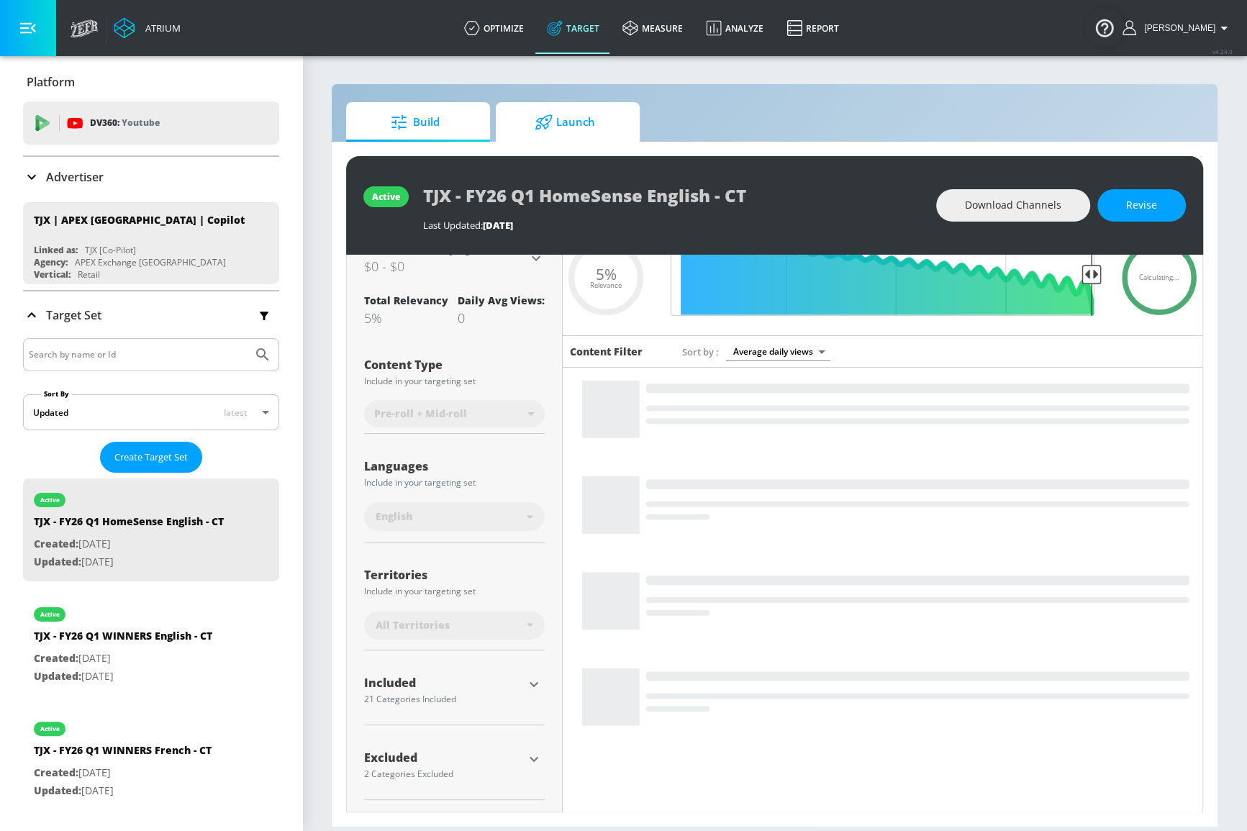
click at [579, 117] on span "Launch" at bounding box center [564, 122] width 109 height 35
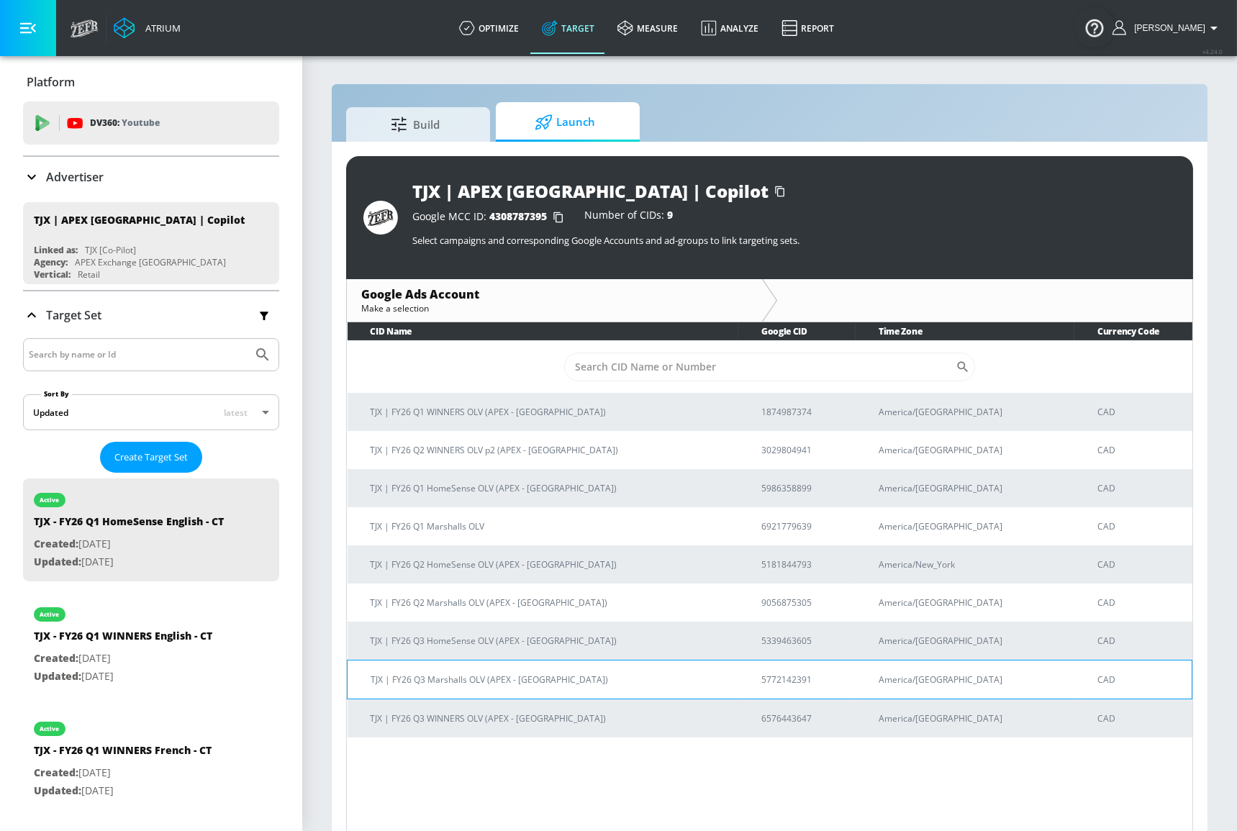
click at [508, 678] on p "TJX | FY26 Q3 Marshalls OLV (APEX - [GEOGRAPHIC_DATA])" at bounding box center [549, 679] width 356 height 15
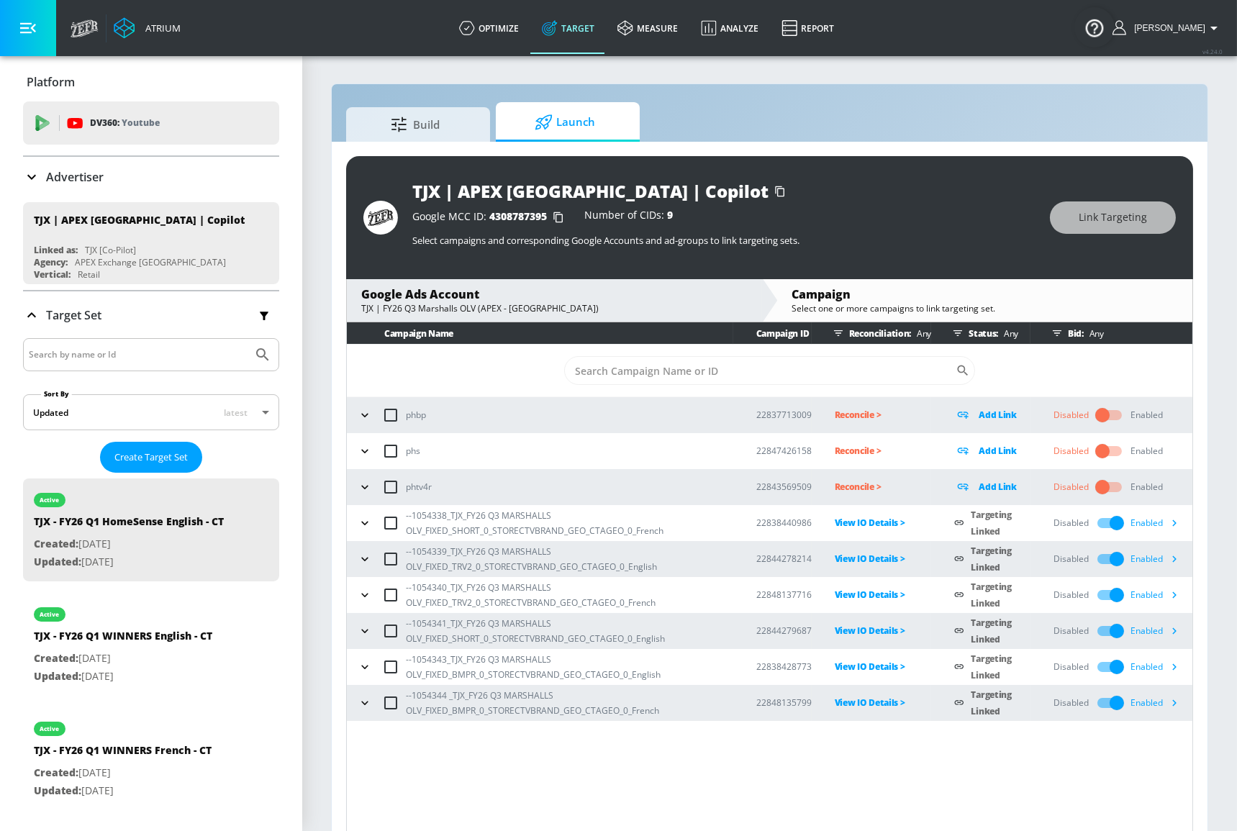
click at [922, 752] on div "Campaign Name Campaign ID Reconciliation: Any Status: Any Bid: Any ​ phbp 22837…" at bounding box center [769, 579] width 847 height 514
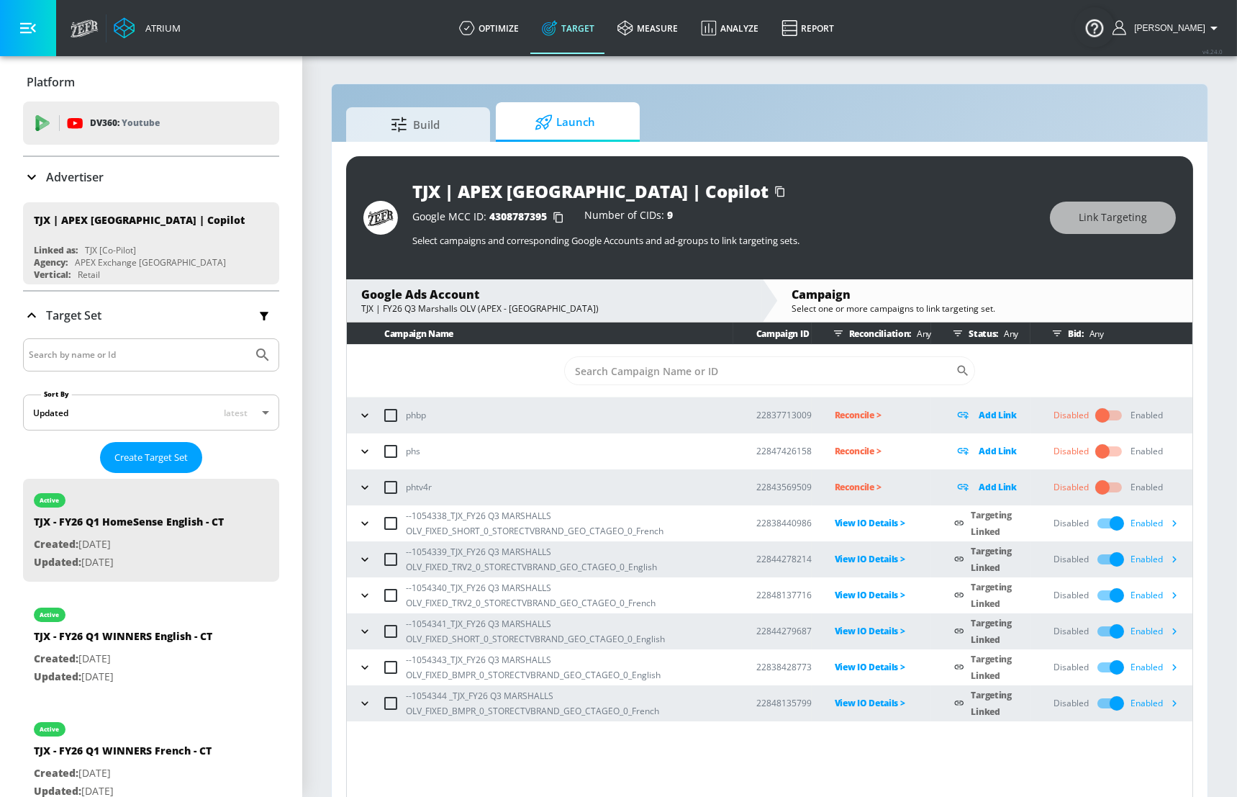
click at [957, 779] on div "Campaign Name Campaign ID Reconciliation: Any Status: Any Bid: Any ​ phbp 22837…" at bounding box center [769, 562] width 847 height 480
click at [1175, 524] on icon "button" at bounding box center [1175, 523] width 4 height 6
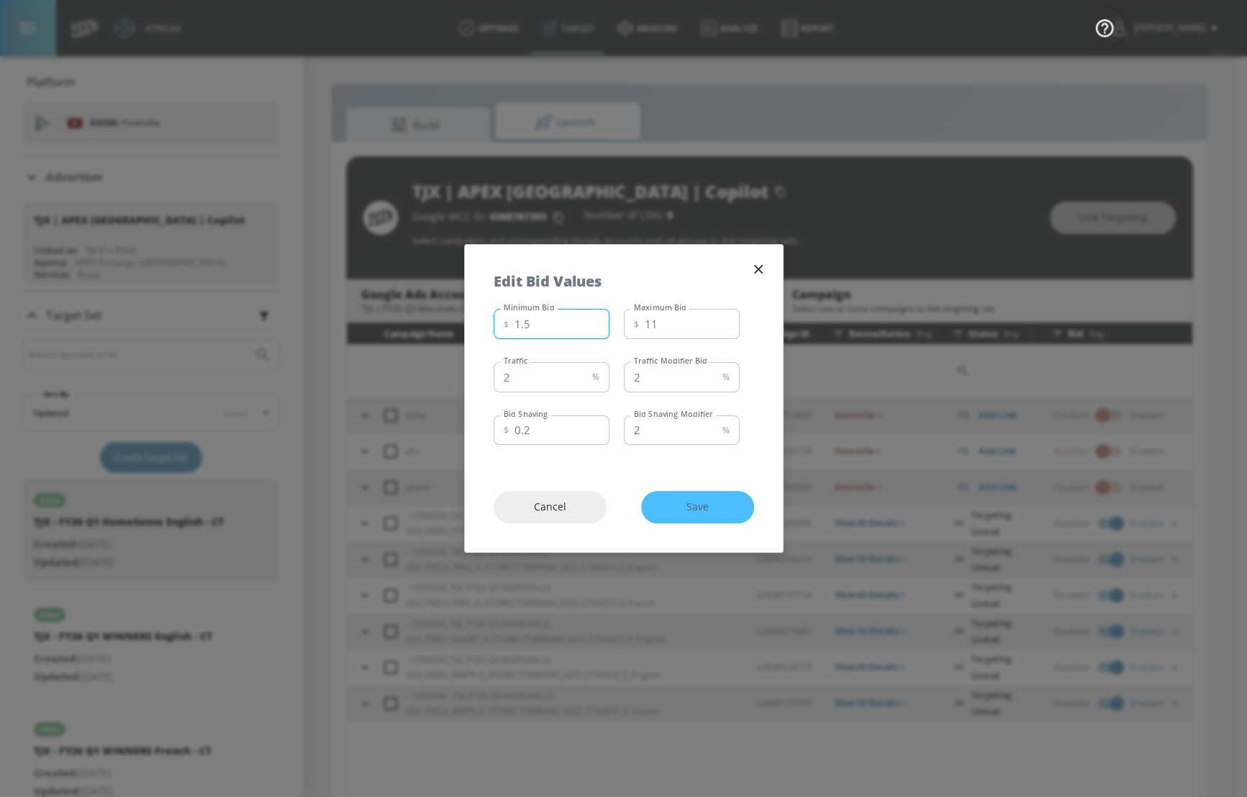
click at [565, 327] on input "1.5" at bounding box center [561, 324] width 95 height 30
click at [760, 271] on icon "button" at bounding box center [757, 269] width 9 height 9
